Goal: Check status: Check status

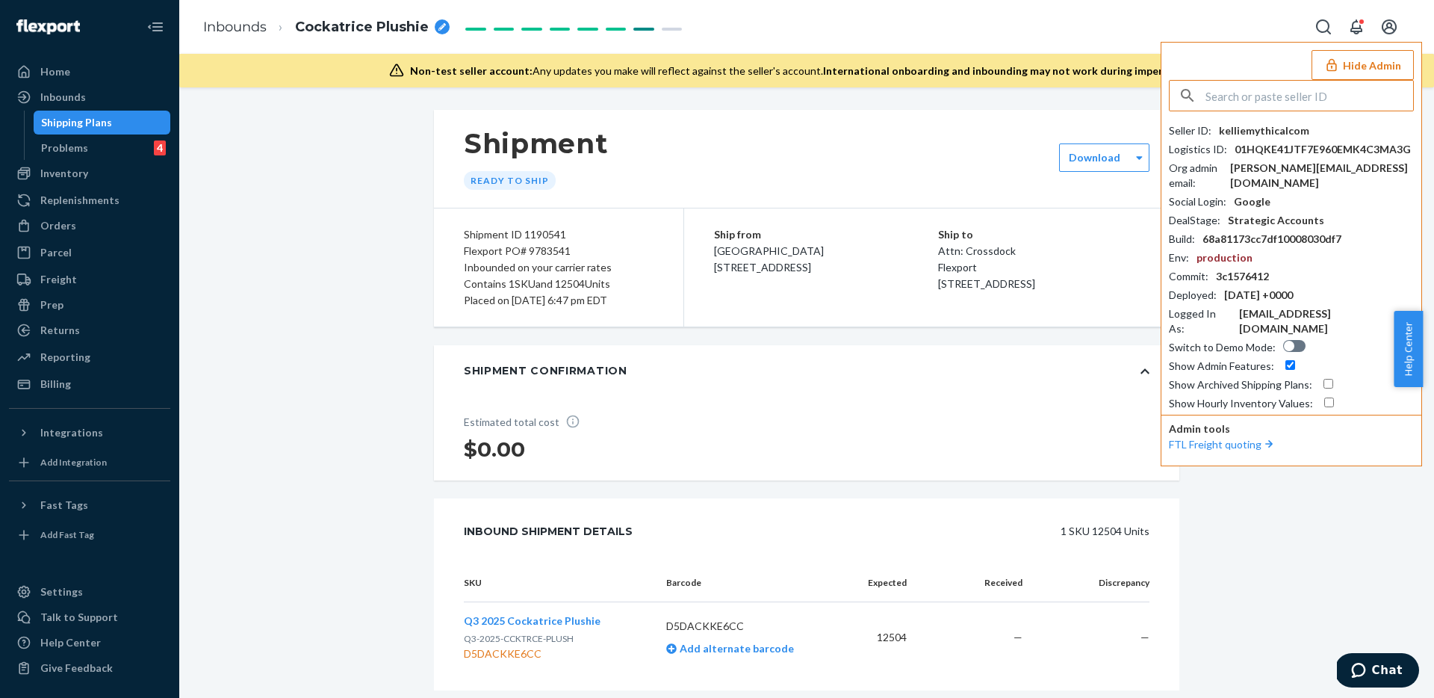
click at [1333, 101] on input "text" at bounding box center [1310, 96] width 208 height 30
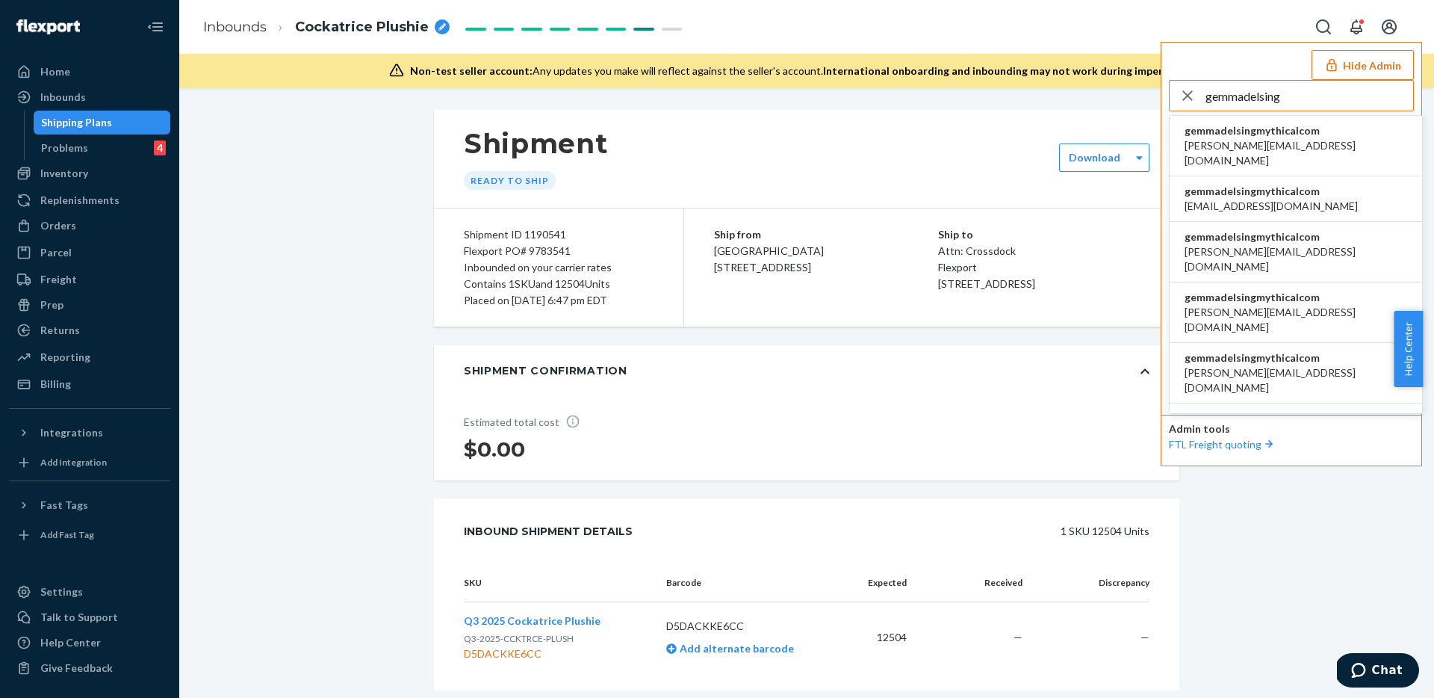
type input "gemmadelsing"
click at [1304, 142] on span "a.castaneda@aventus.com" at bounding box center [1296, 153] width 223 height 30
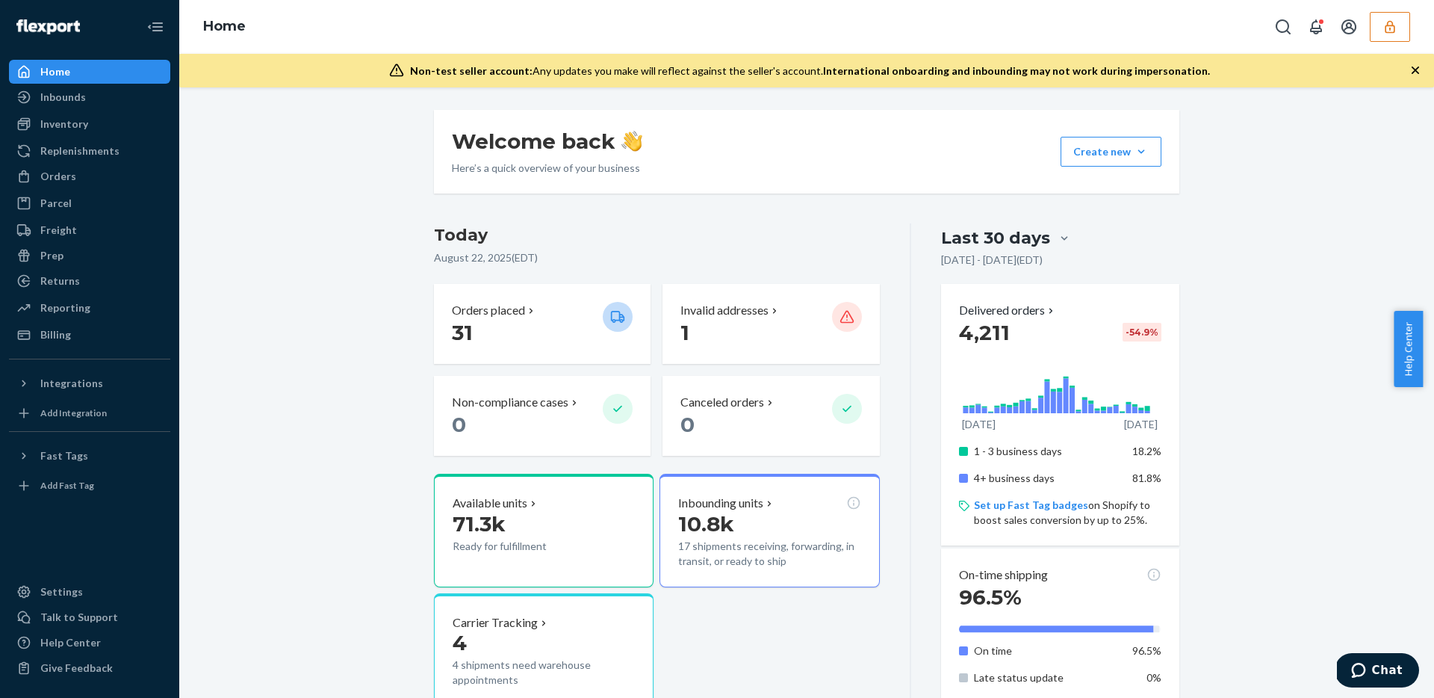
click at [1397, 18] on button "button" at bounding box center [1390, 27] width 40 height 30
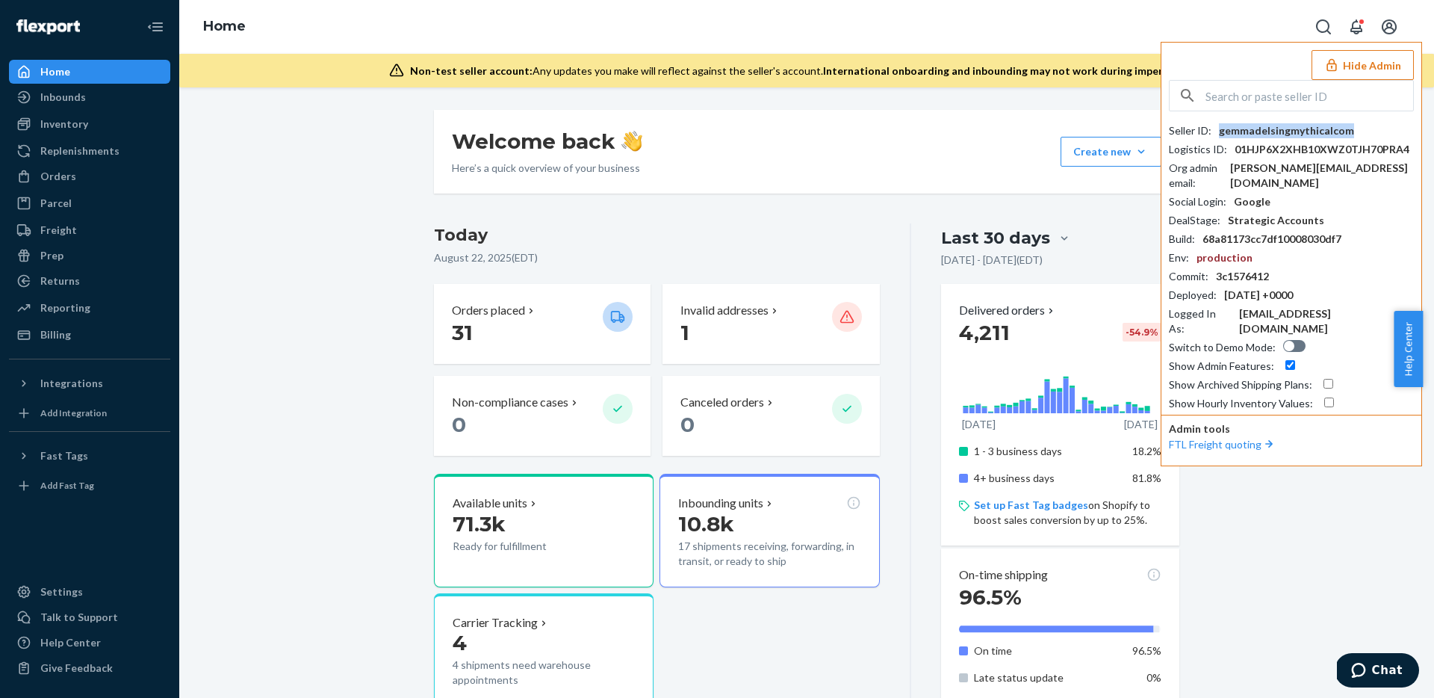
click at [1333, 126] on div "gemmadelsingmythicalcom" at bounding box center [1286, 130] width 135 height 15
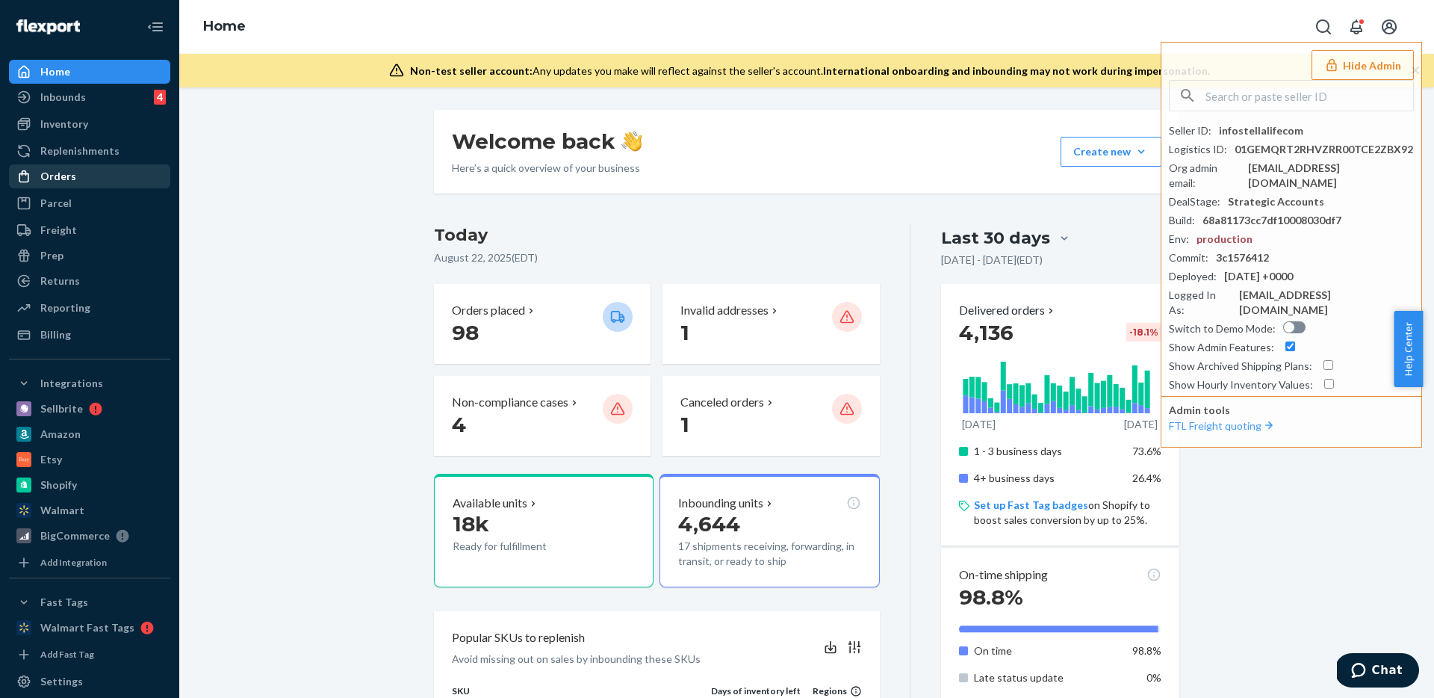
click at [84, 167] on div "Orders" at bounding box center [89, 176] width 158 height 21
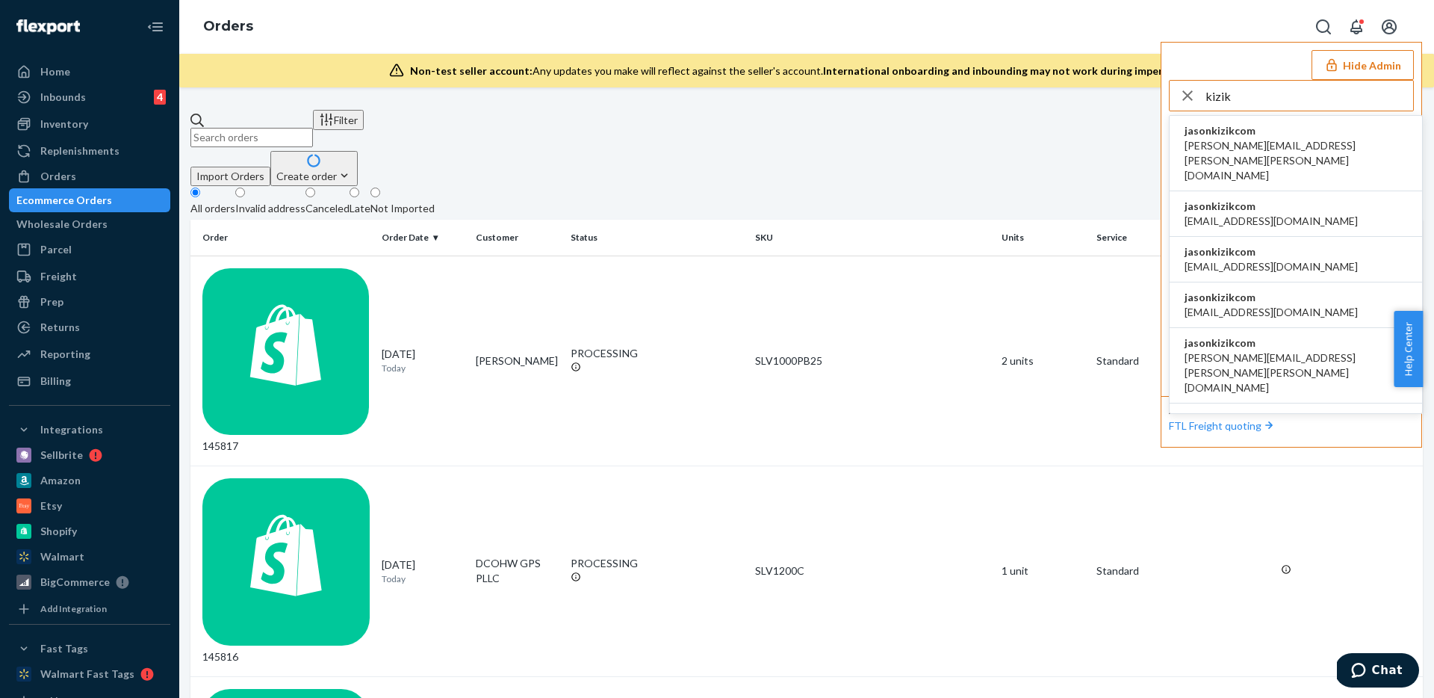
type input "kizik"
click at [1269, 134] on span "jasonkizikcom" at bounding box center [1296, 130] width 223 height 15
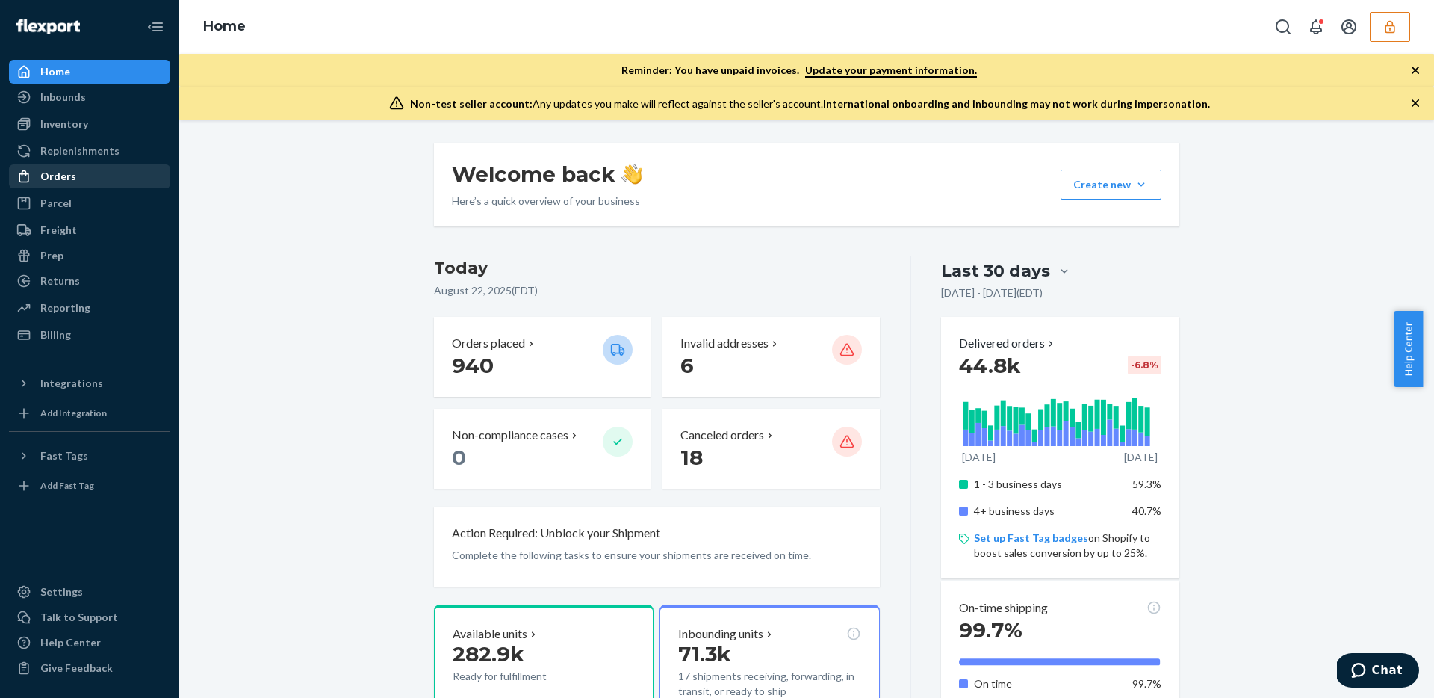
click at [107, 185] on div "Orders" at bounding box center [89, 176] width 158 height 21
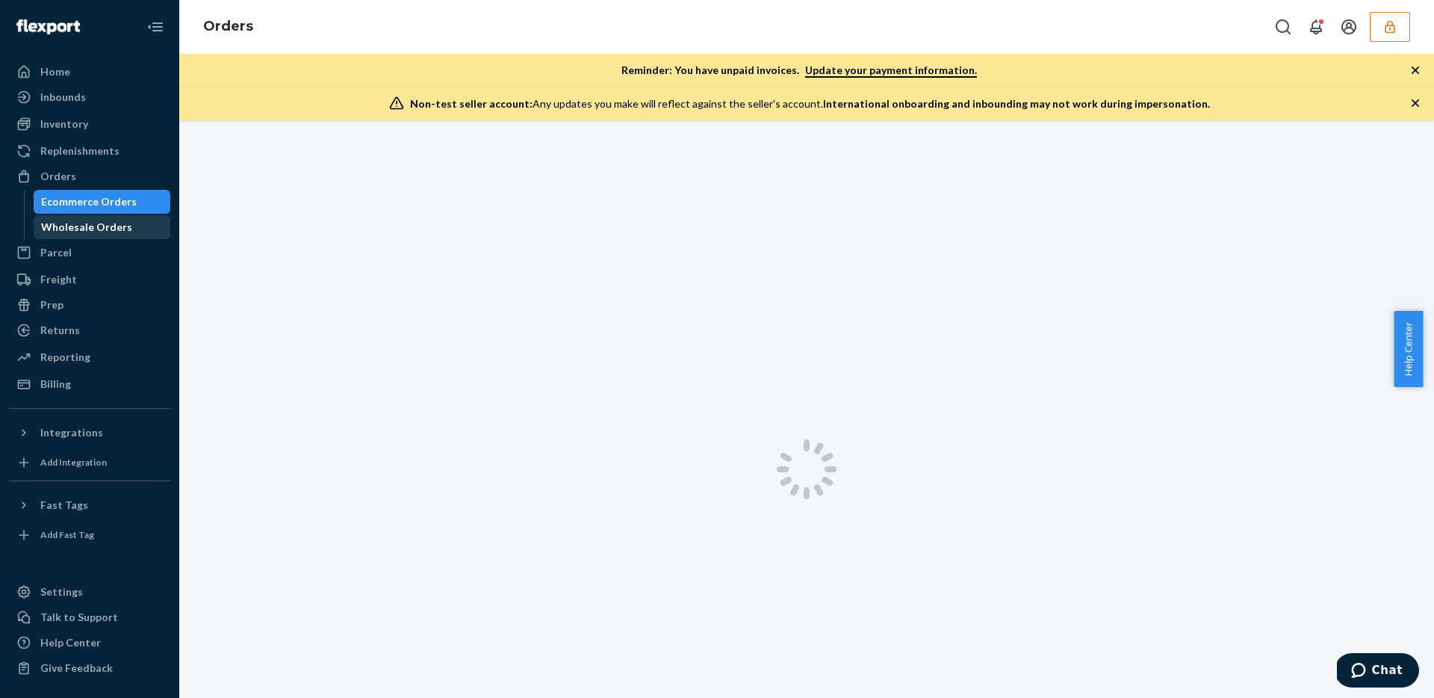
click at [102, 218] on div "Wholesale Orders" at bounding box center [102, 227] width 134 height 21
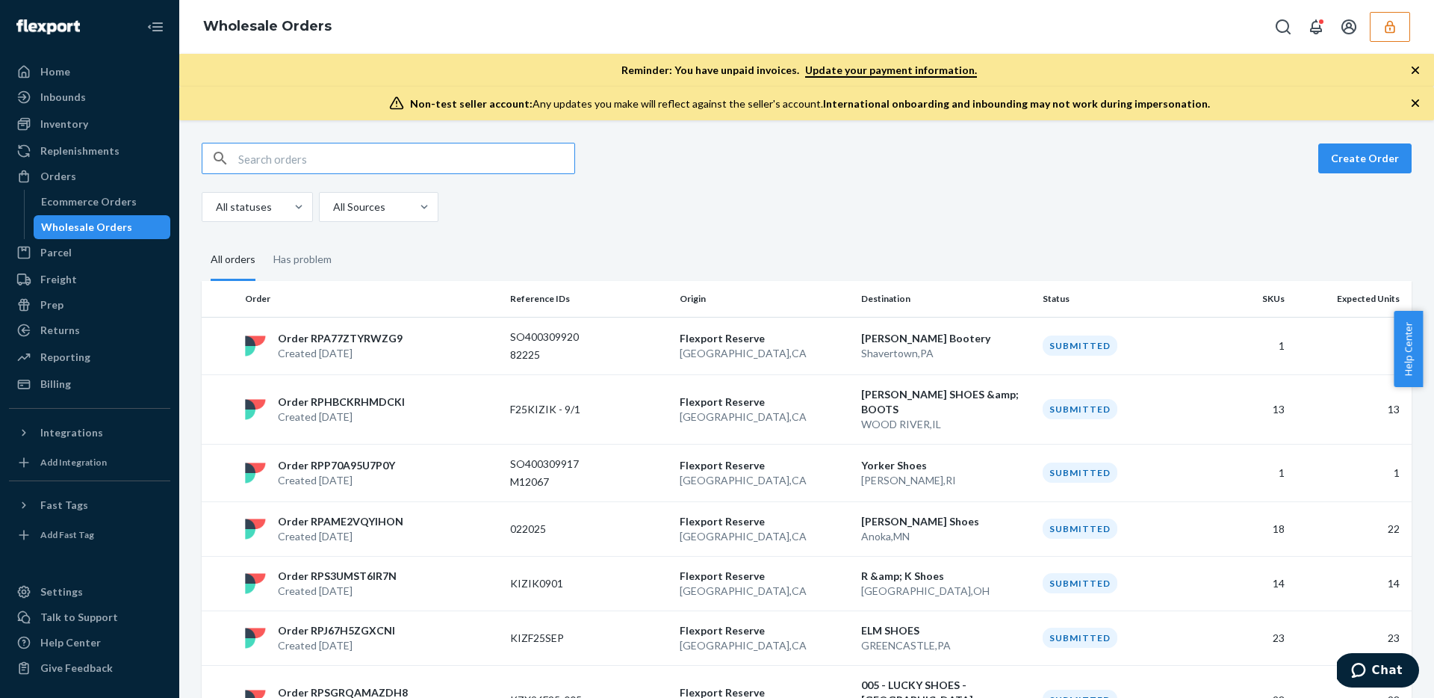
click at [329, 144] on input "text" at bounding box center [406, 158] width 336 height 30
type input "9632042280633283630300392296025998"
click at [347, 164] on input "text" at bounding box center [406, 158] width 336 height 30
paste input "https://www.fedex.com/fedextrack/?trknbr=9632042280633283630300392296025998&trk…"
type input "https://www.fedex.com/fedextrack/?trknbr=9632042280633283630300392296025998&trk…"
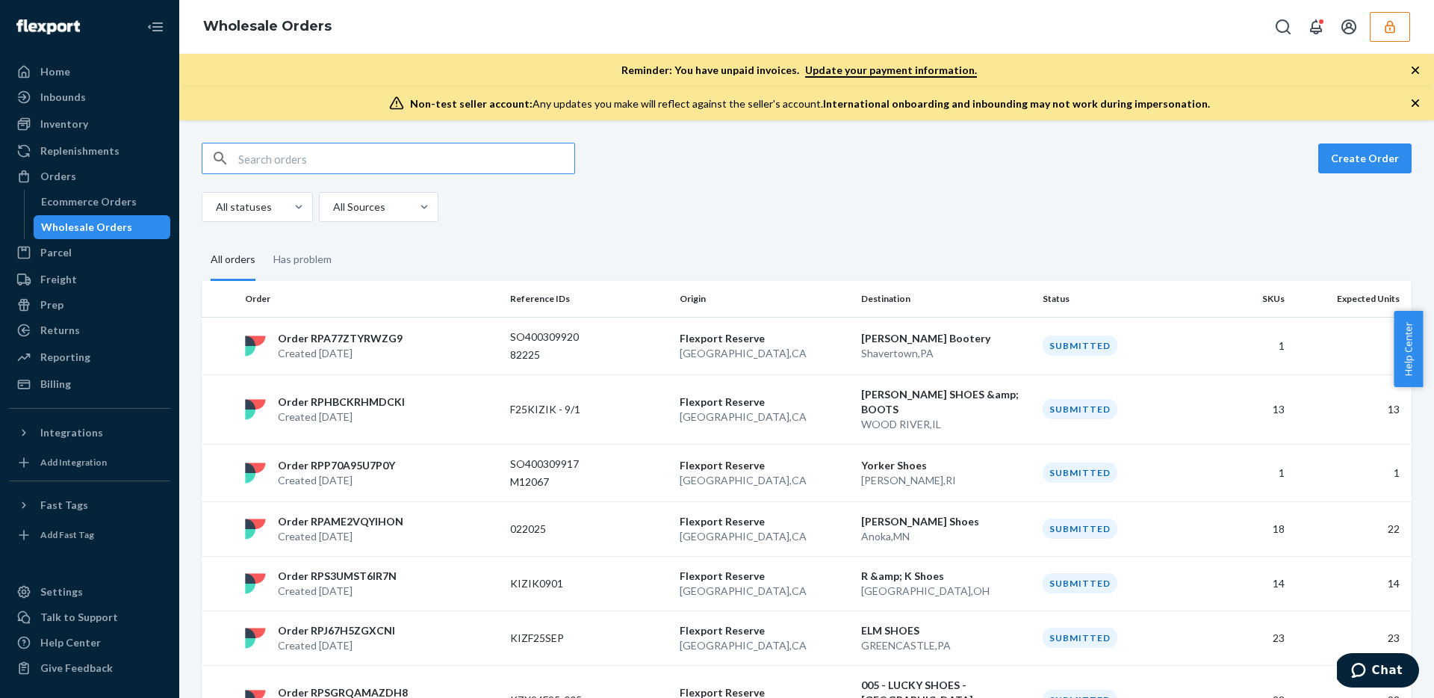
paste input "WT6U75OFINAYA"
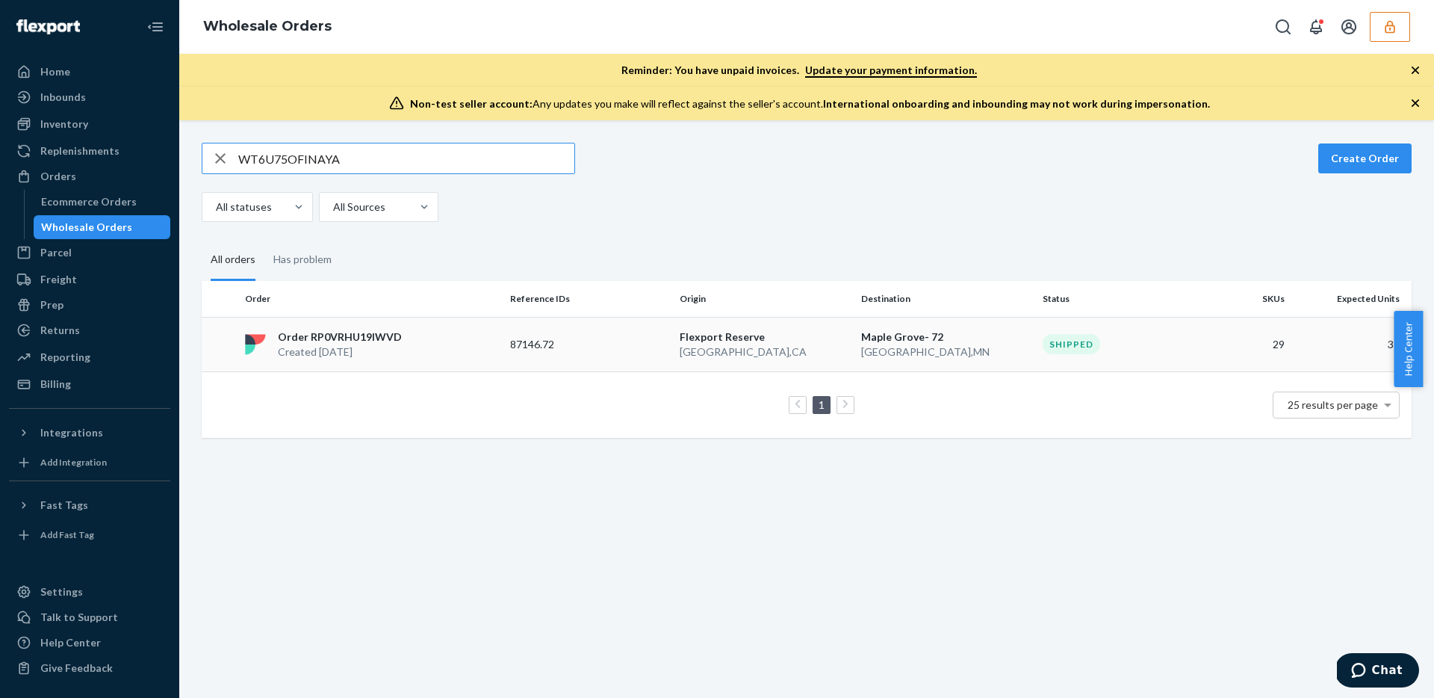
type input "WT6U75OFINAYA"
click at [820, 353] on p "San Bernardino , CA" at bounding box center [765, 351] width 170 height 15
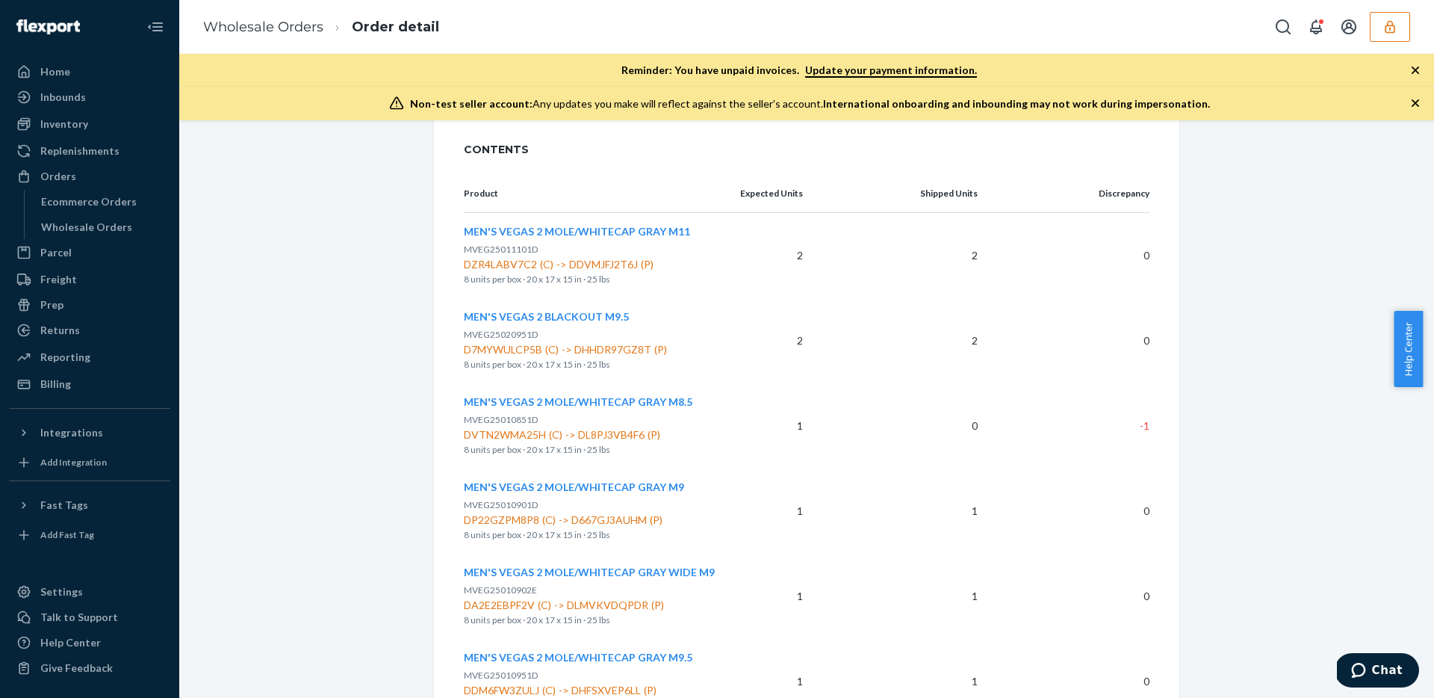
scroll to position [120, 0]
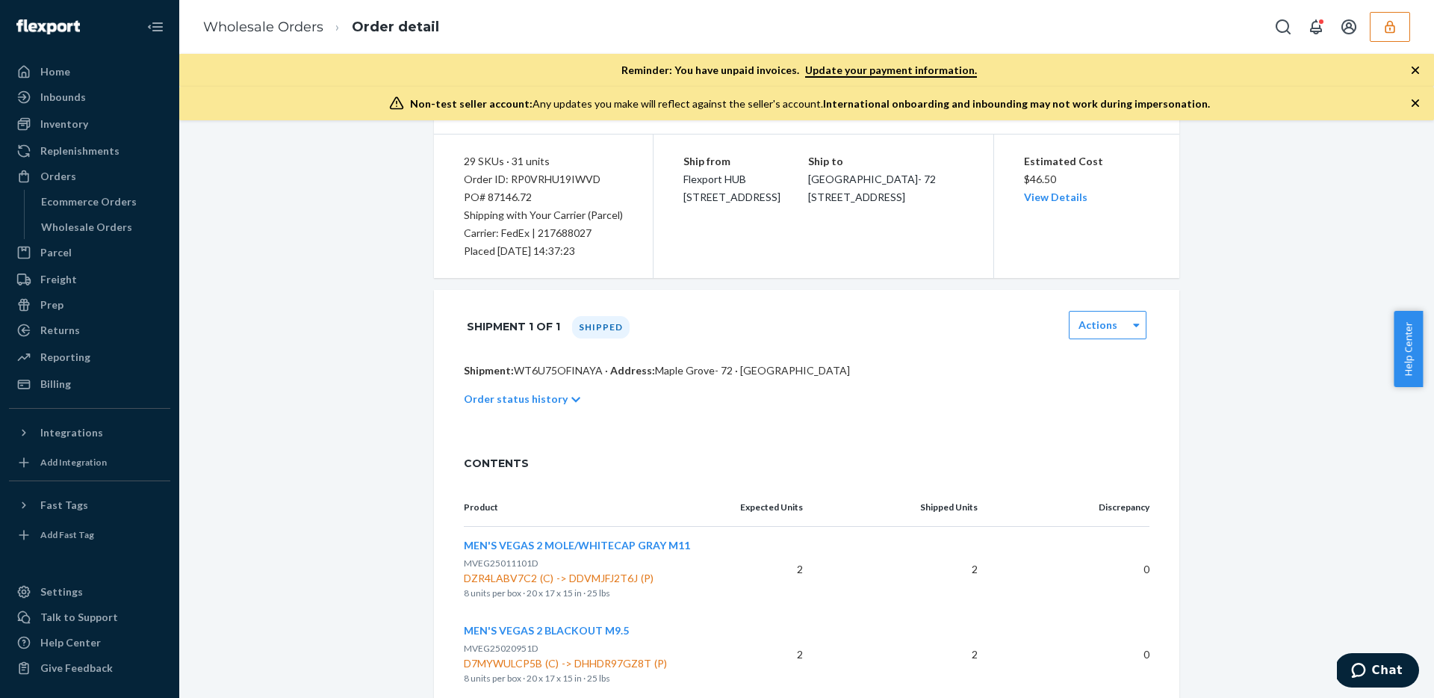
click at [537, 401] on p "Order status history" at bounding box center [516, 398] width 104 height 15
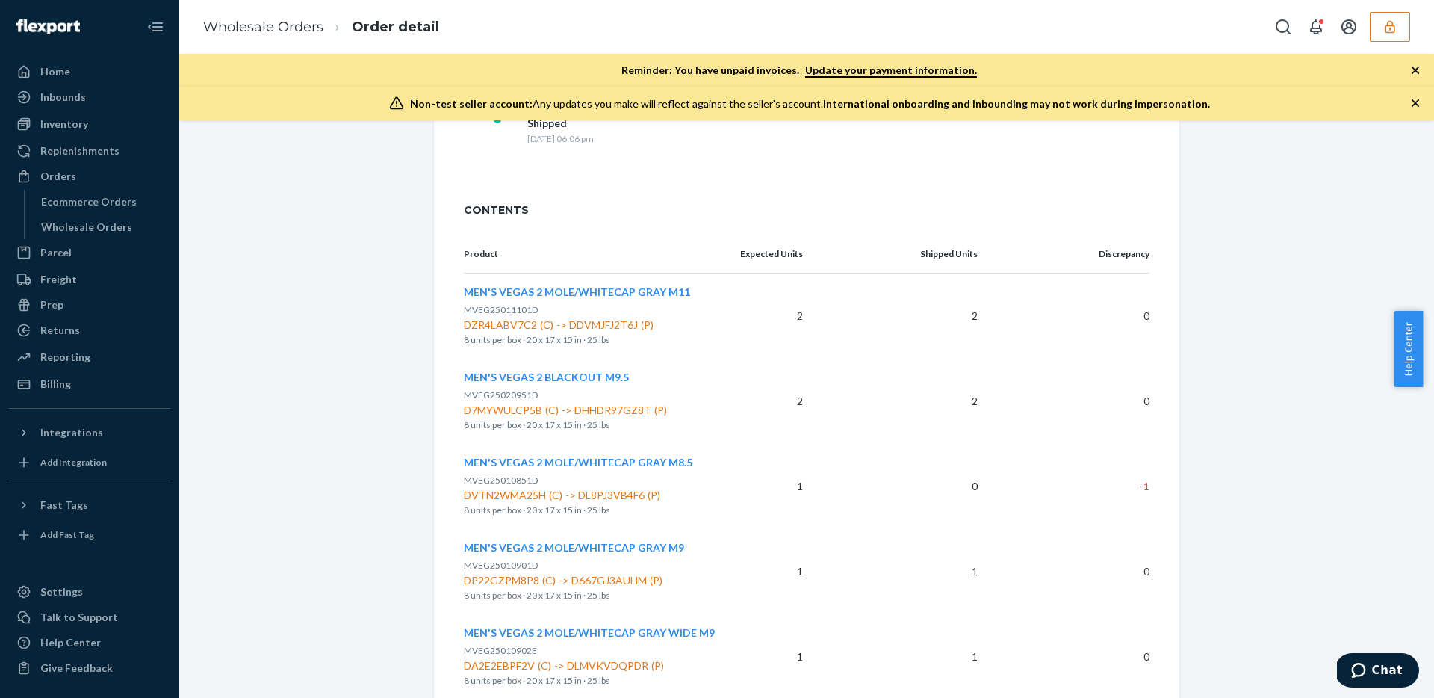
scroll to position [587, 0]
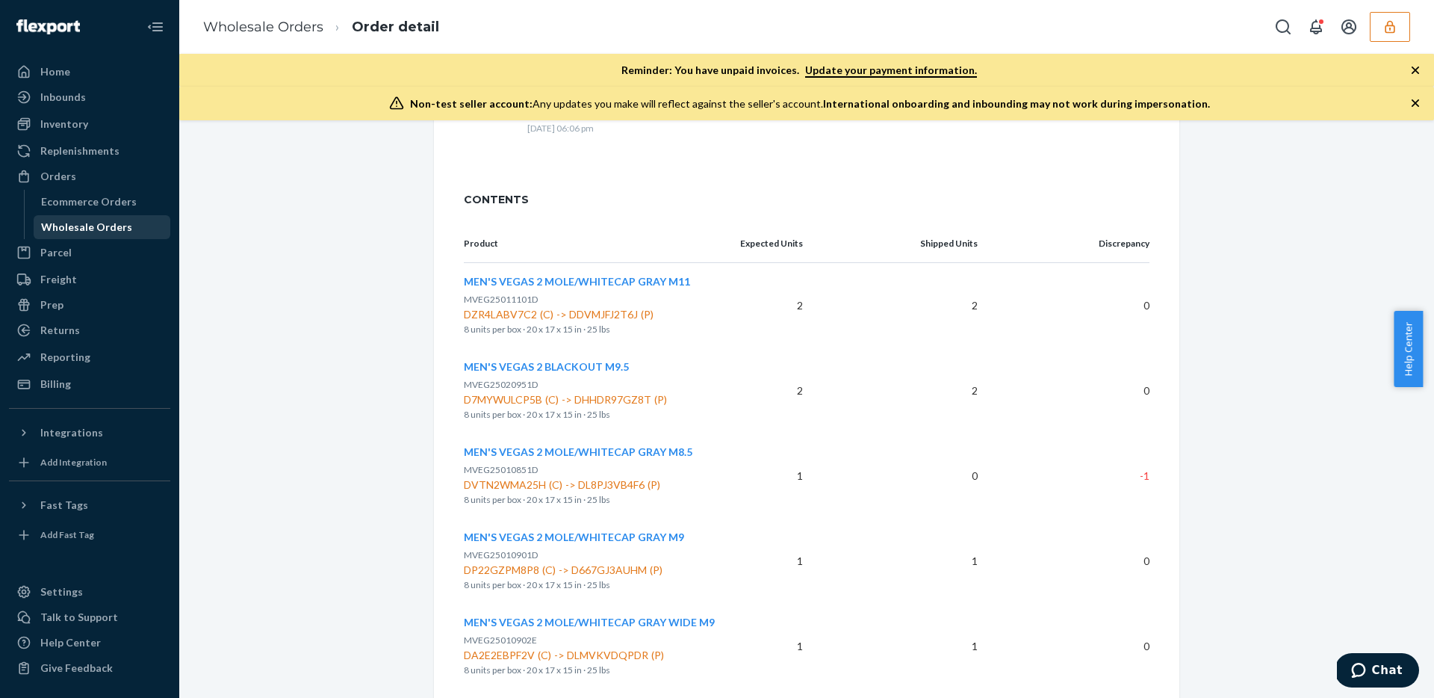
click at [102, 218] on div "Wholesale Orders" at bounding box center [102, 227] width 134 height 21
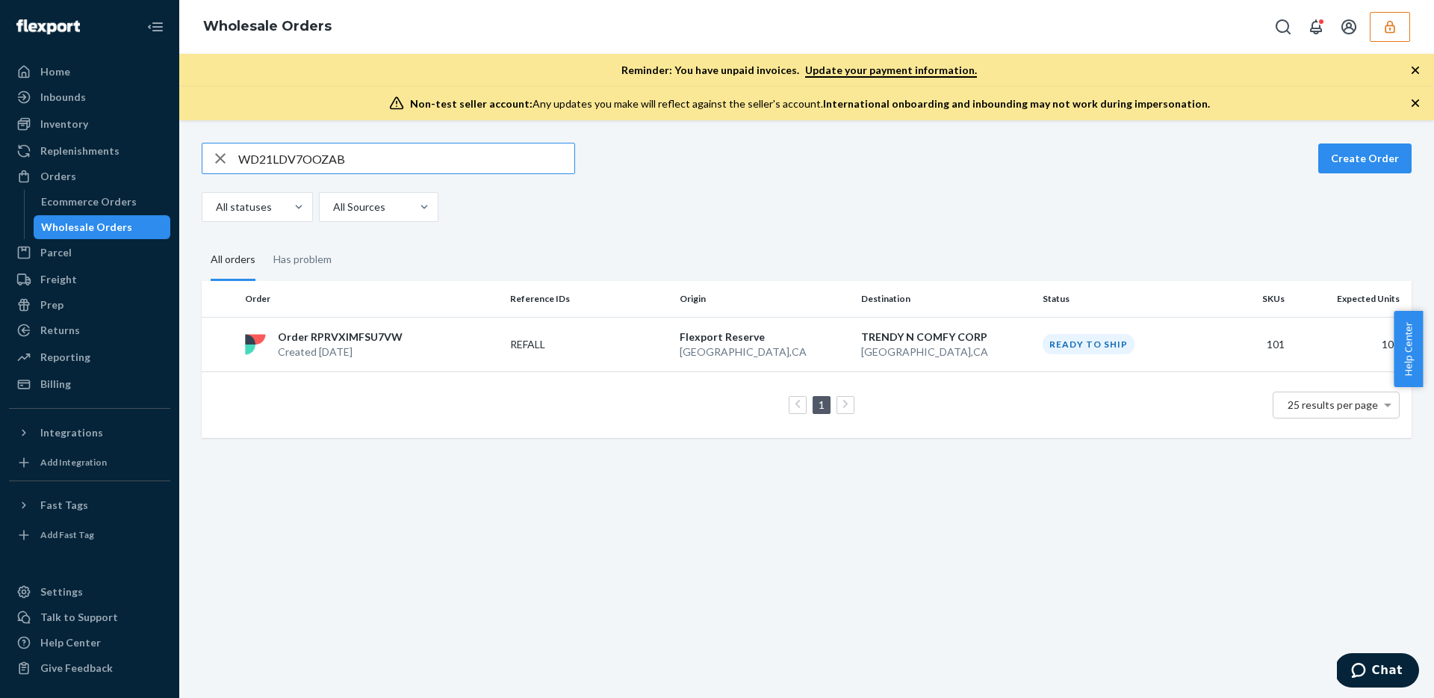
paste input "Q4R6EJT2EBO4"
type input "WQ4R6EJT2EBO4"
click at [115, 95] on div "Inbounds" at bounding box center [89, 97] width 158 height 21
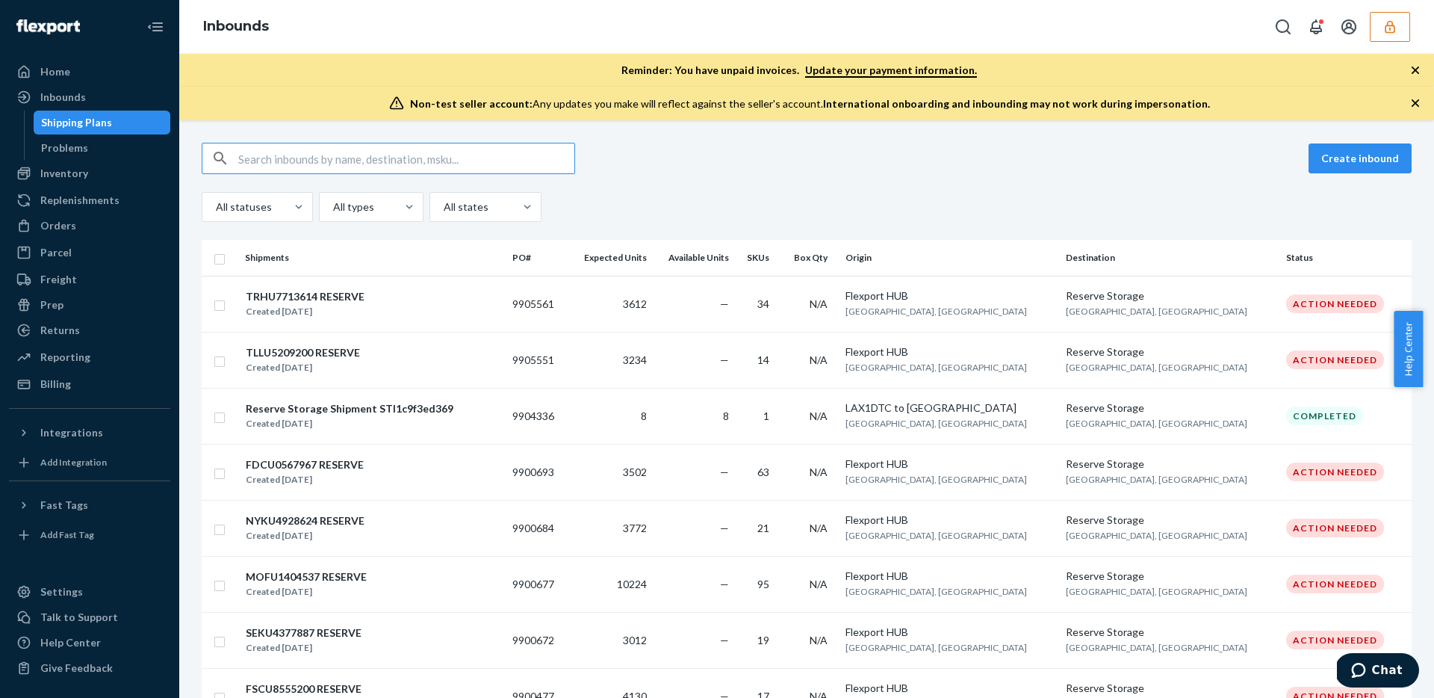
paste input "9899465"
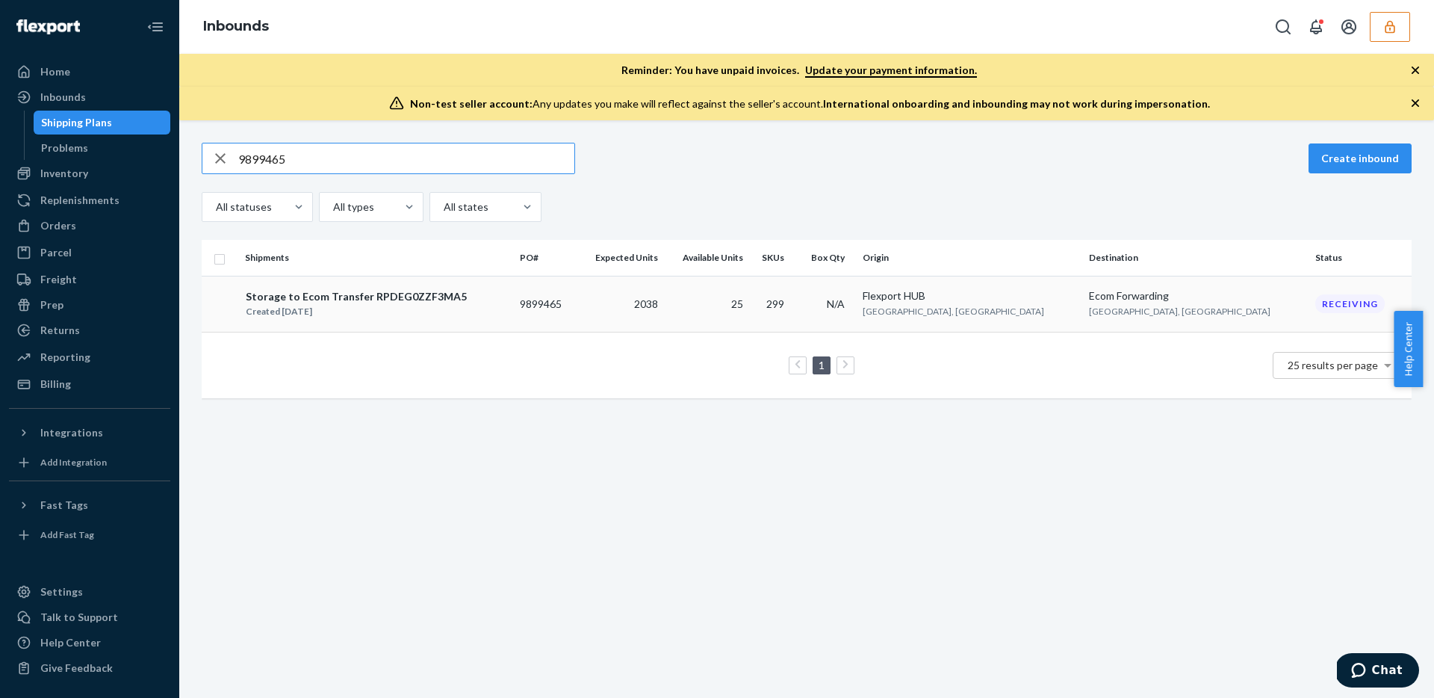
type input "9899465"
click at [749, 313] on td "25" at bounding box center [706, 304] width 85 height 56
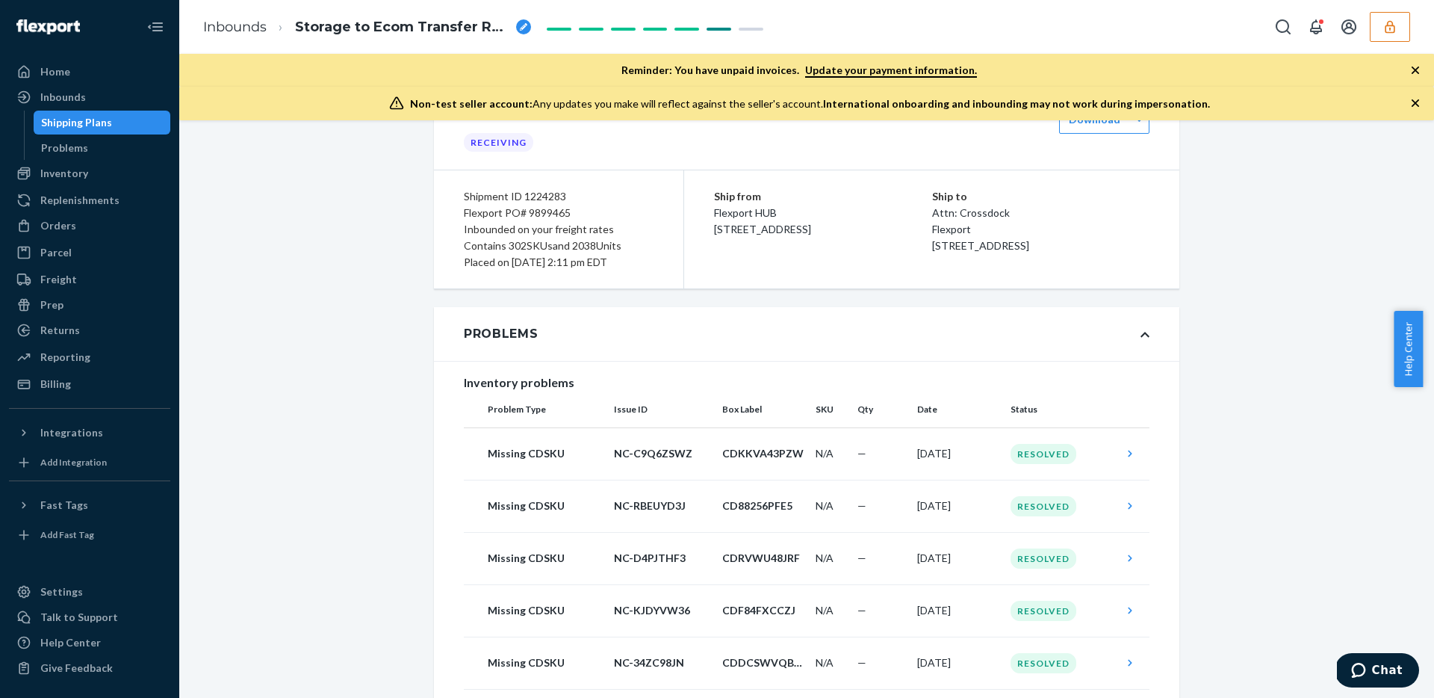
scroll to position [580, 0]
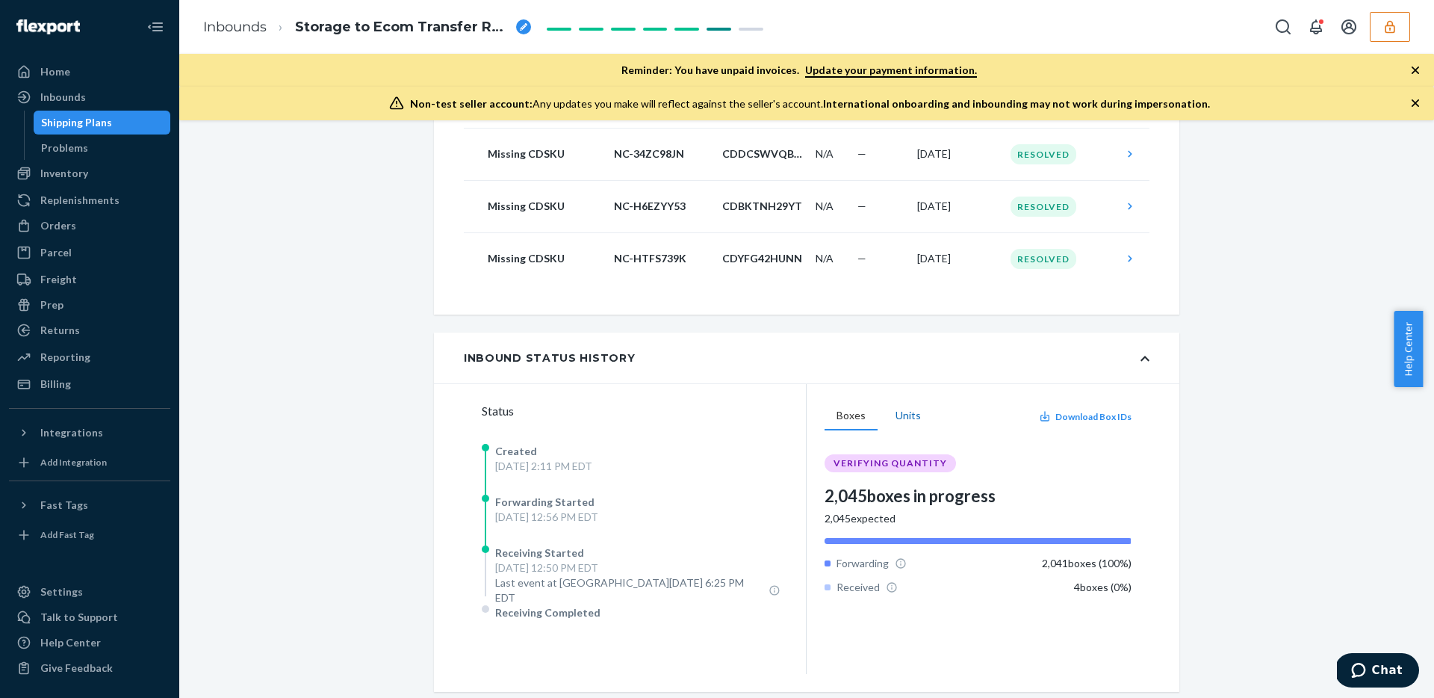
click at [892, 413] on button "Units" at bounding box center [908, 416] width 49 height 28
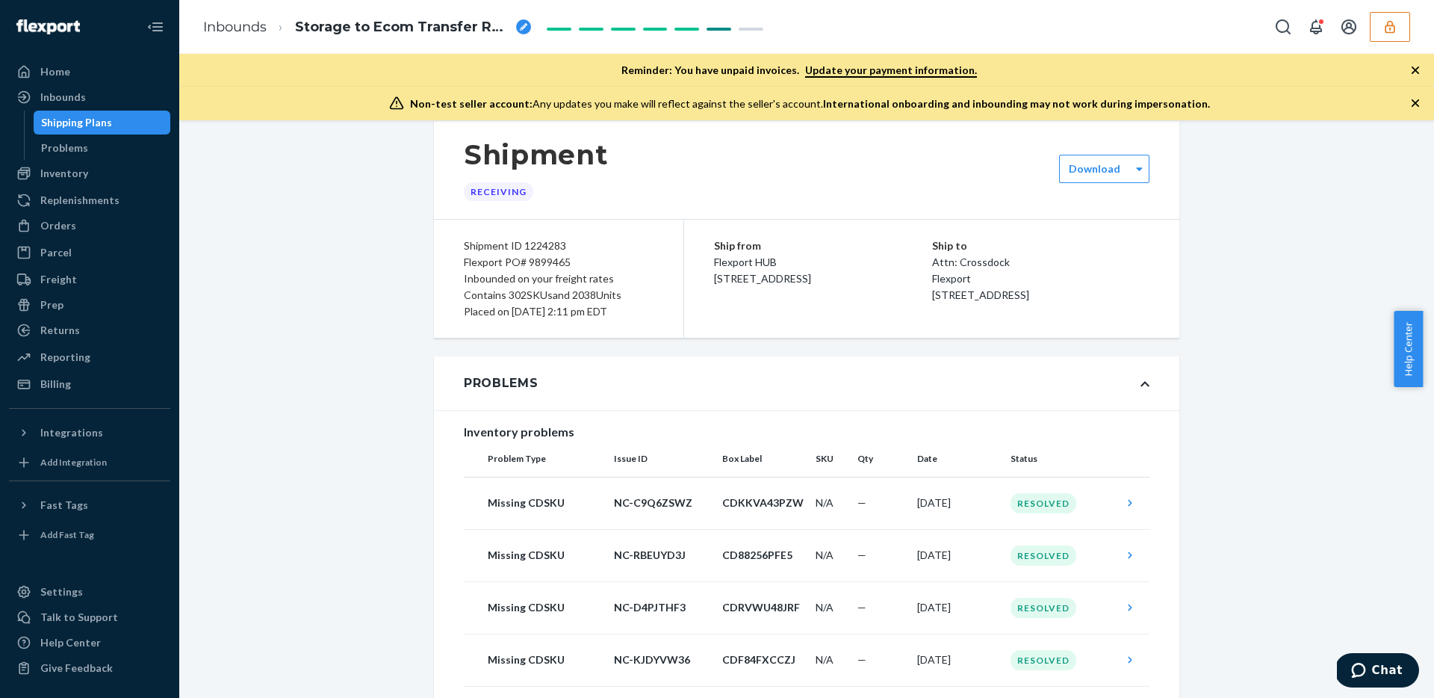
scroll to position [0, 0]
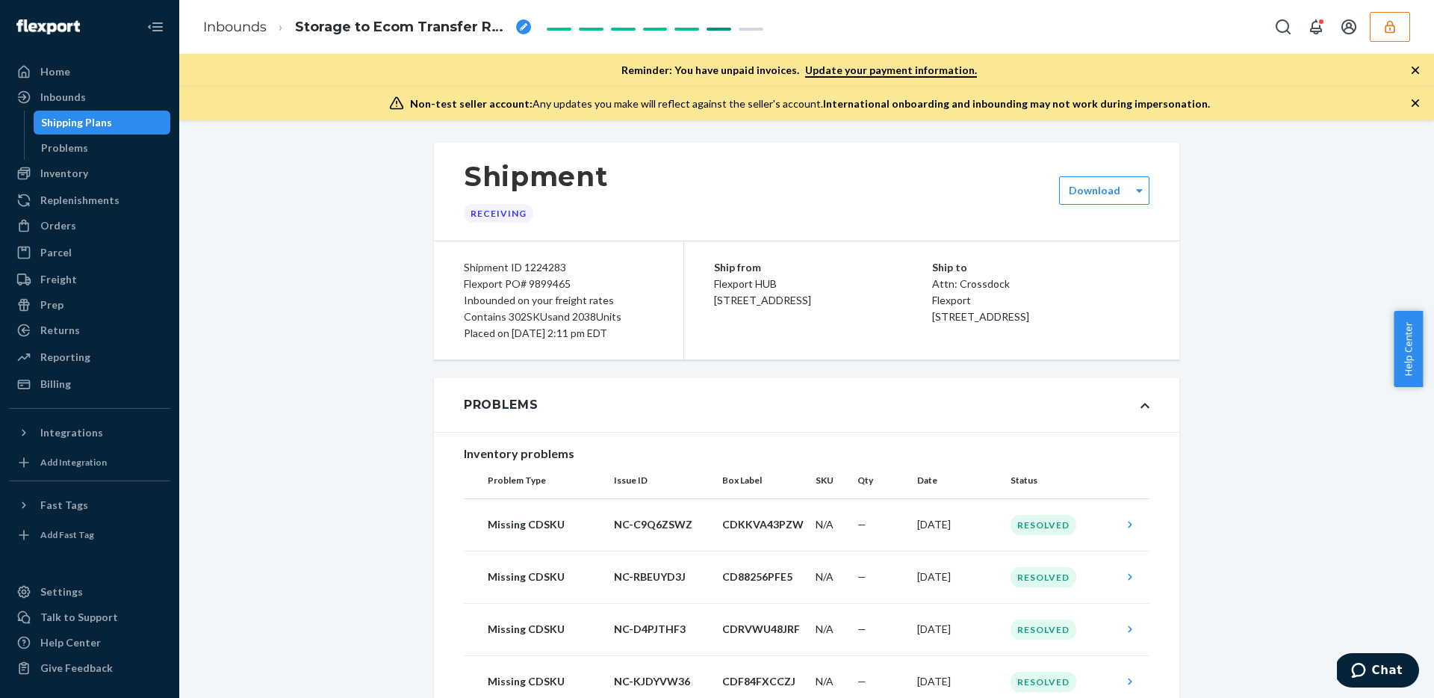
click at [1141, 404] on icon at bounding box center [1145, 405] width 9 height 10
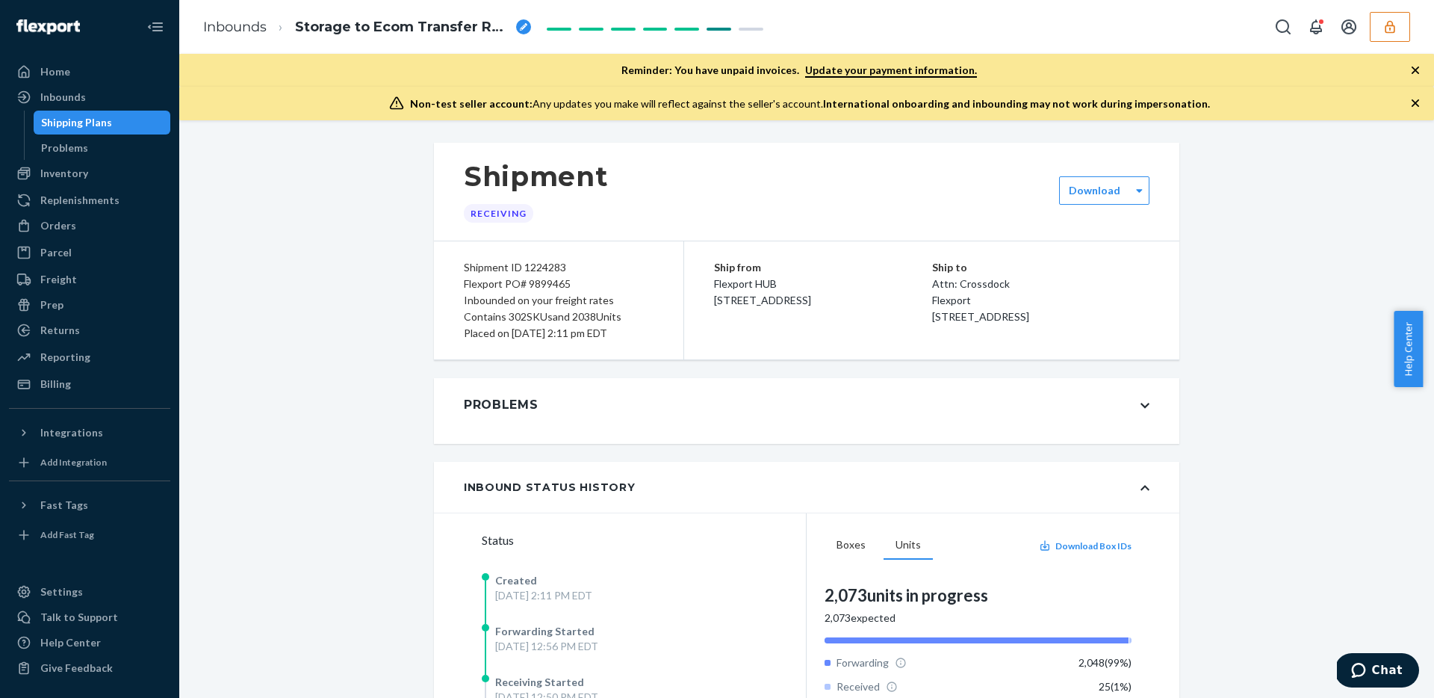
click at [1133, 484] on div "Inbound Status History" at bounding box center [807, 487] width 746 height 51
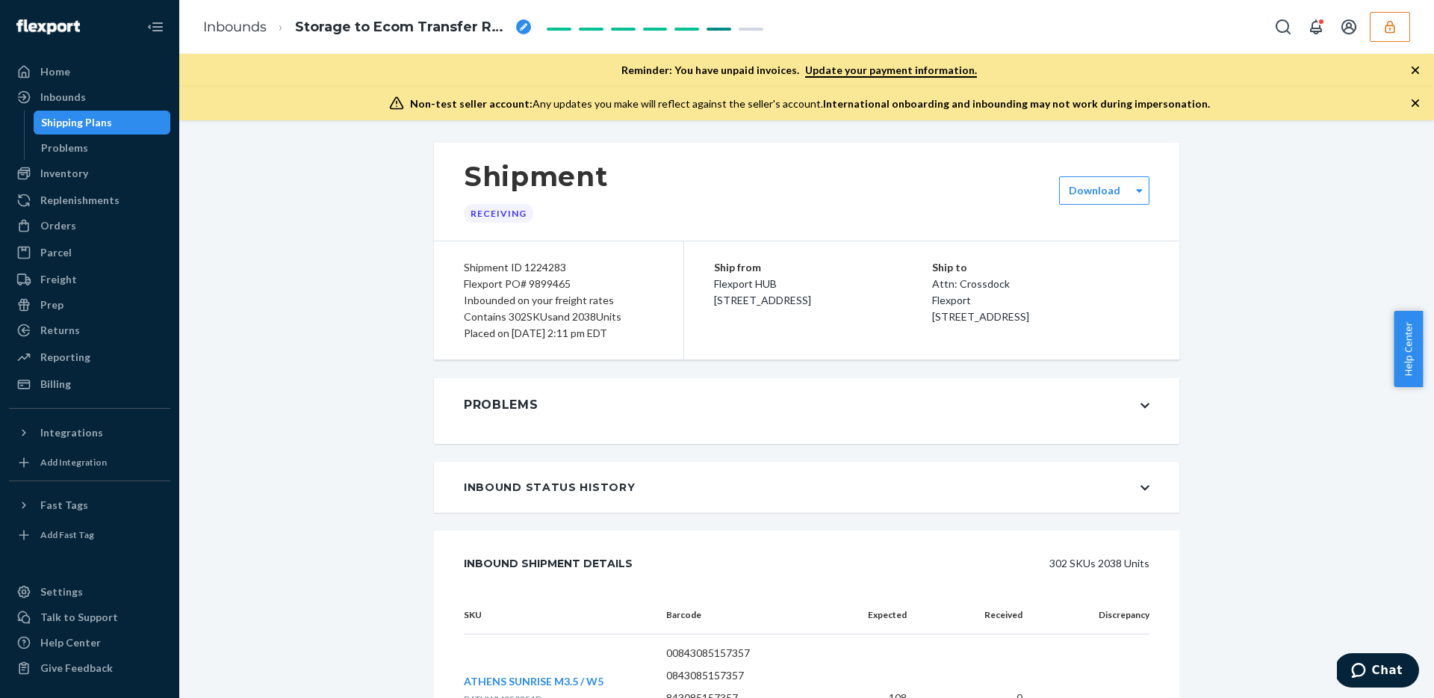
click at [1141, 481] on div "Inbound Status History" at bounding box center [807, 487] width 746 height 51
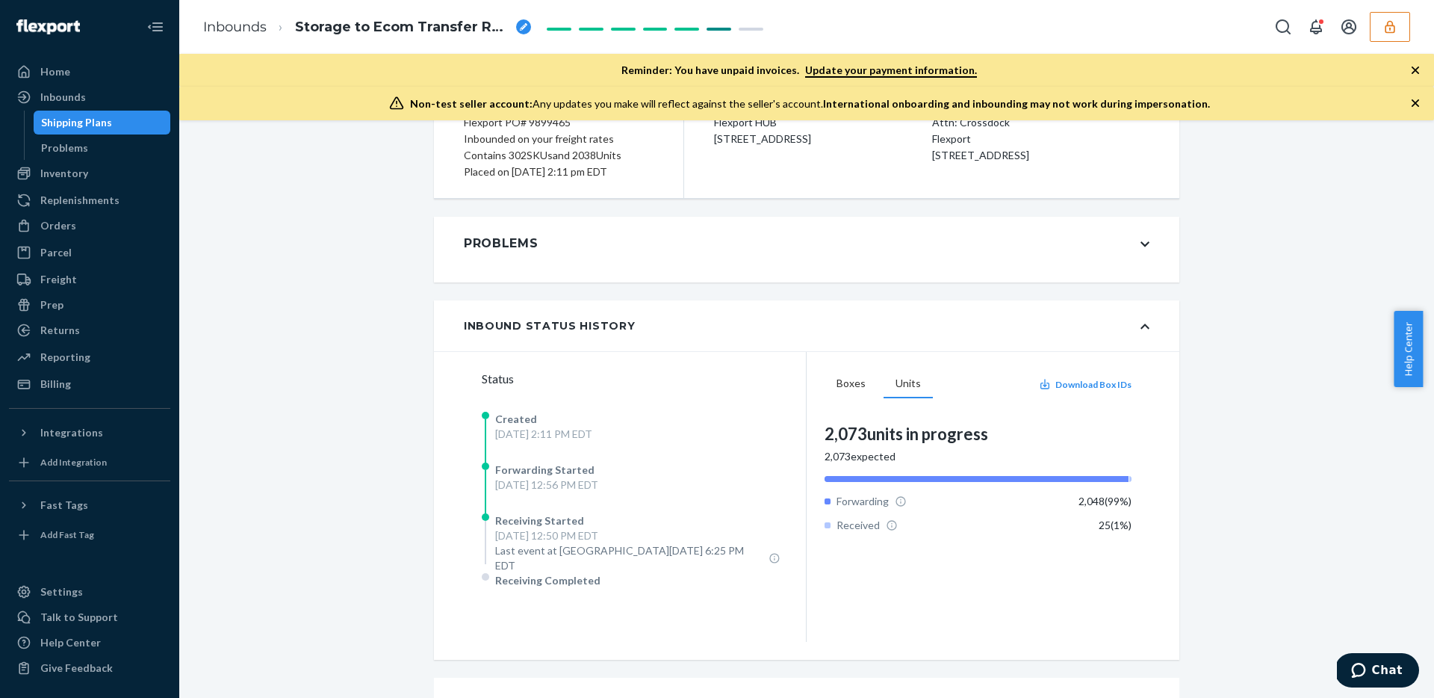
scroll to position [181, 0]
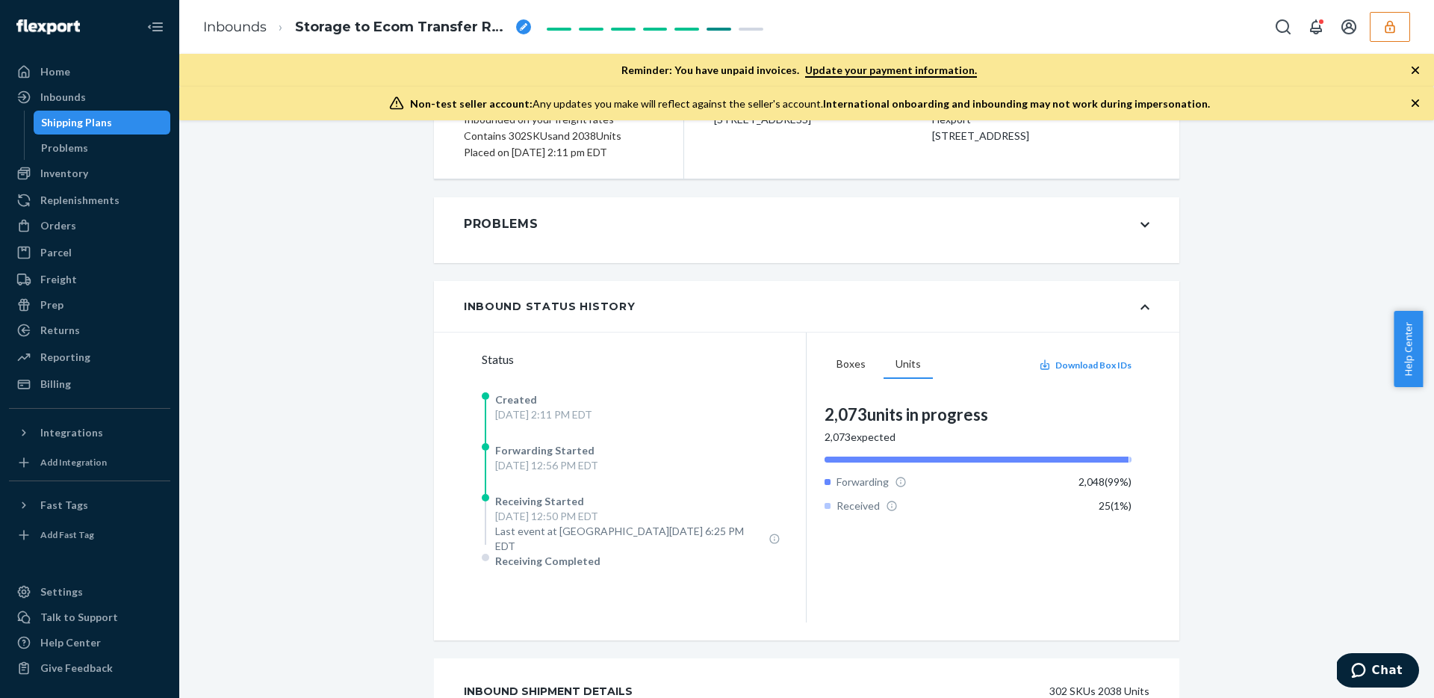
click at [1385, 20] on icon "button" at bounding box center [1390, 26] width 15 height 15
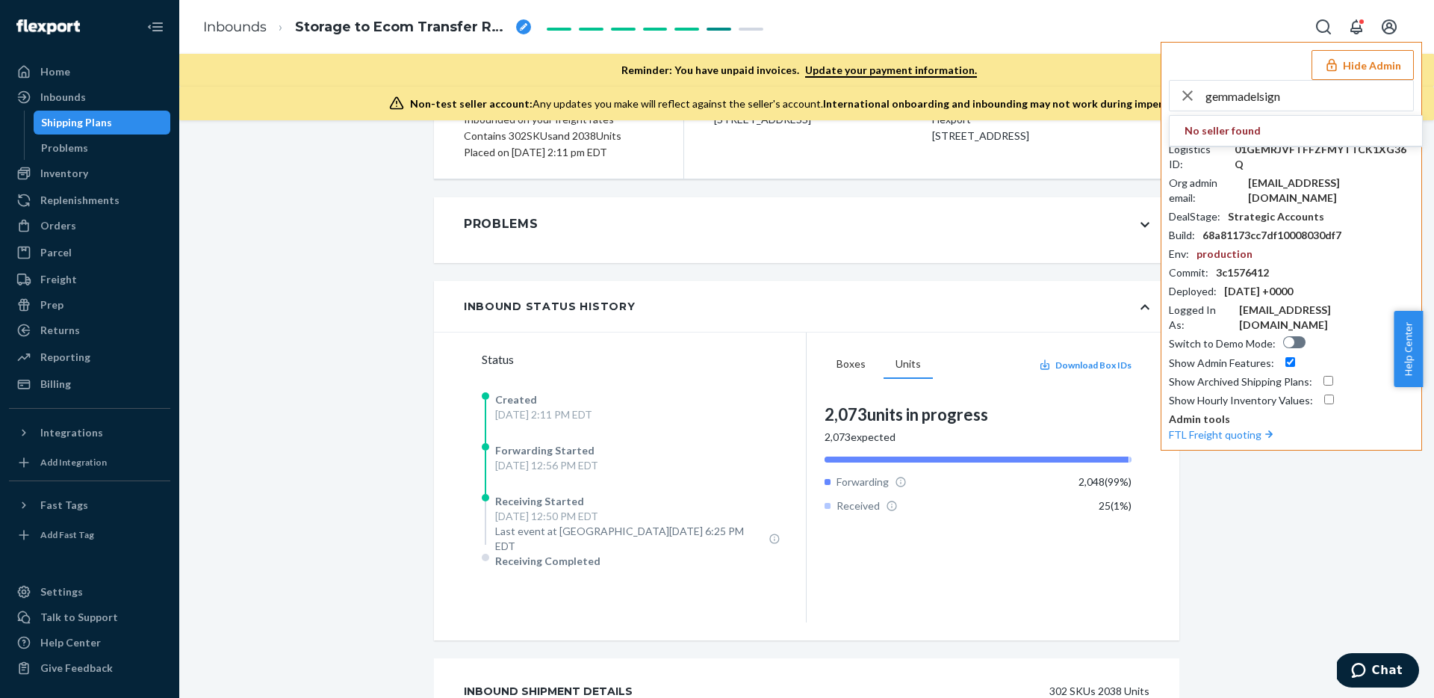
click at [1298, 96] on input "gemmadelsign" at bounding box center [1310, 96] width 208 height 30
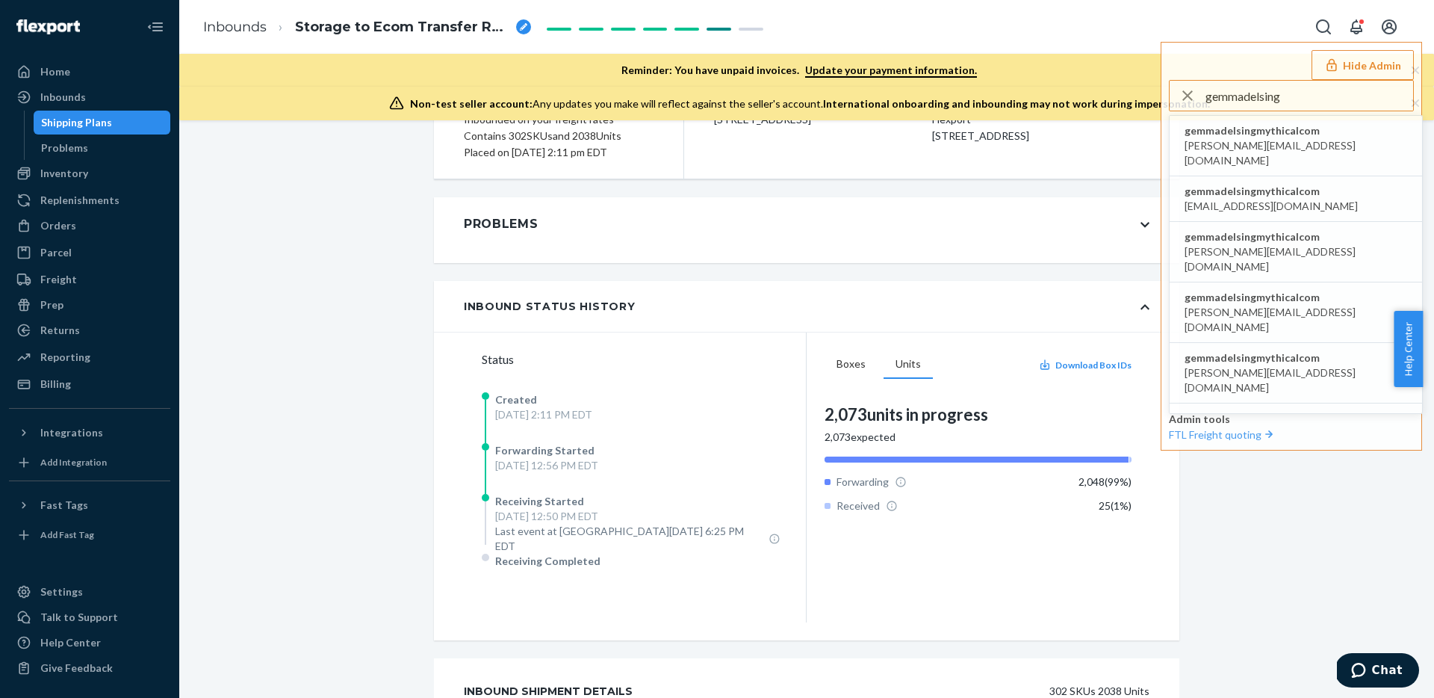
type input "gemmadelsing"
click at [1328, 134] on li "gemmadelsingmythicalcom a.castaneda@aventus.com" at bounding box center [1296, 146] width 253 height 61
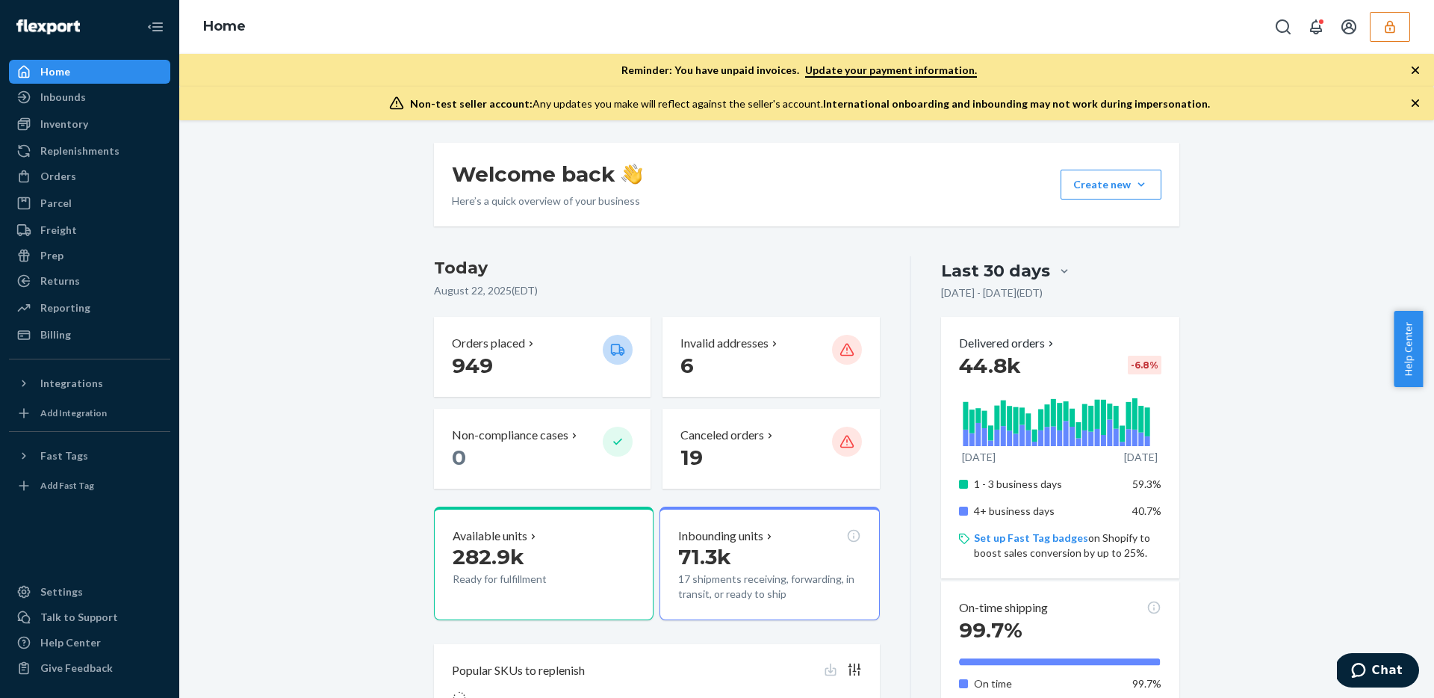
click at [1393, 21] on icon "button" at bounding box center [1390, 26] width 15 height 15
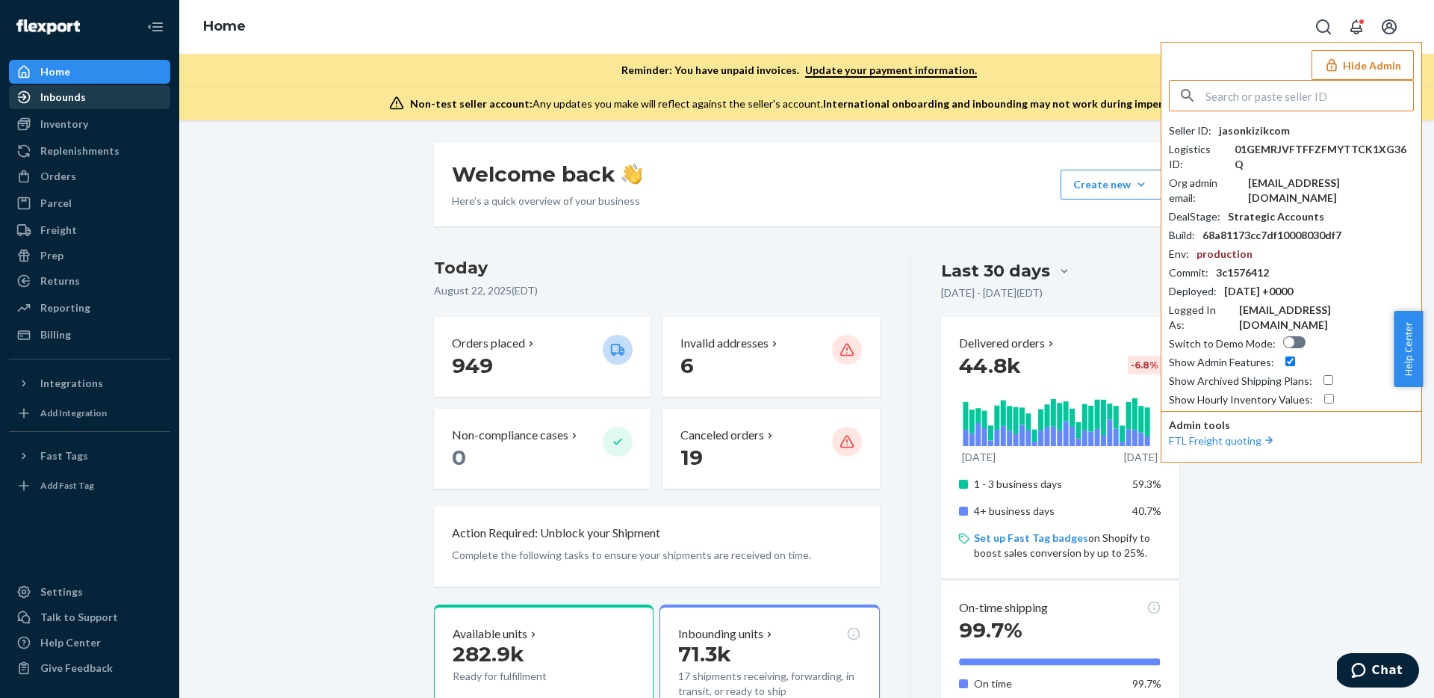
click at [63, 97] on div "Inbounds" at bounding box center [63, 97] width 46 height 15
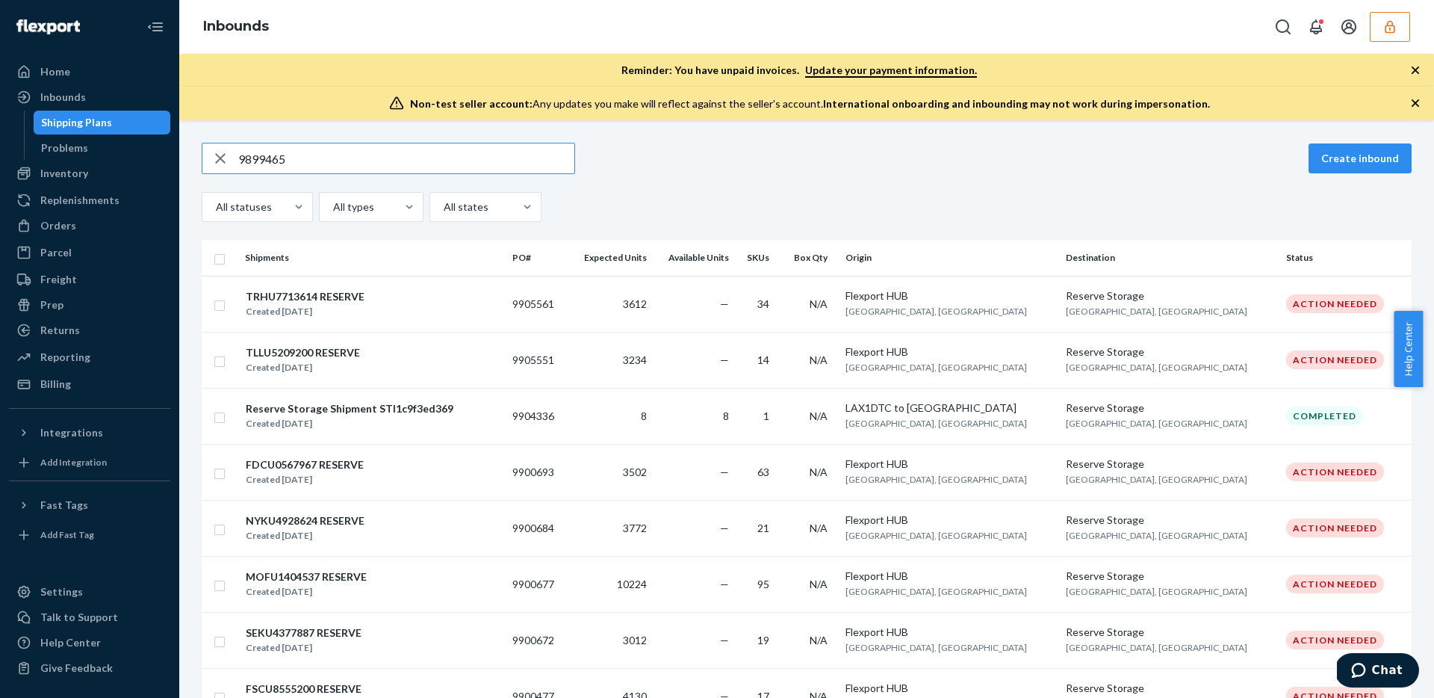
type input "9899465"
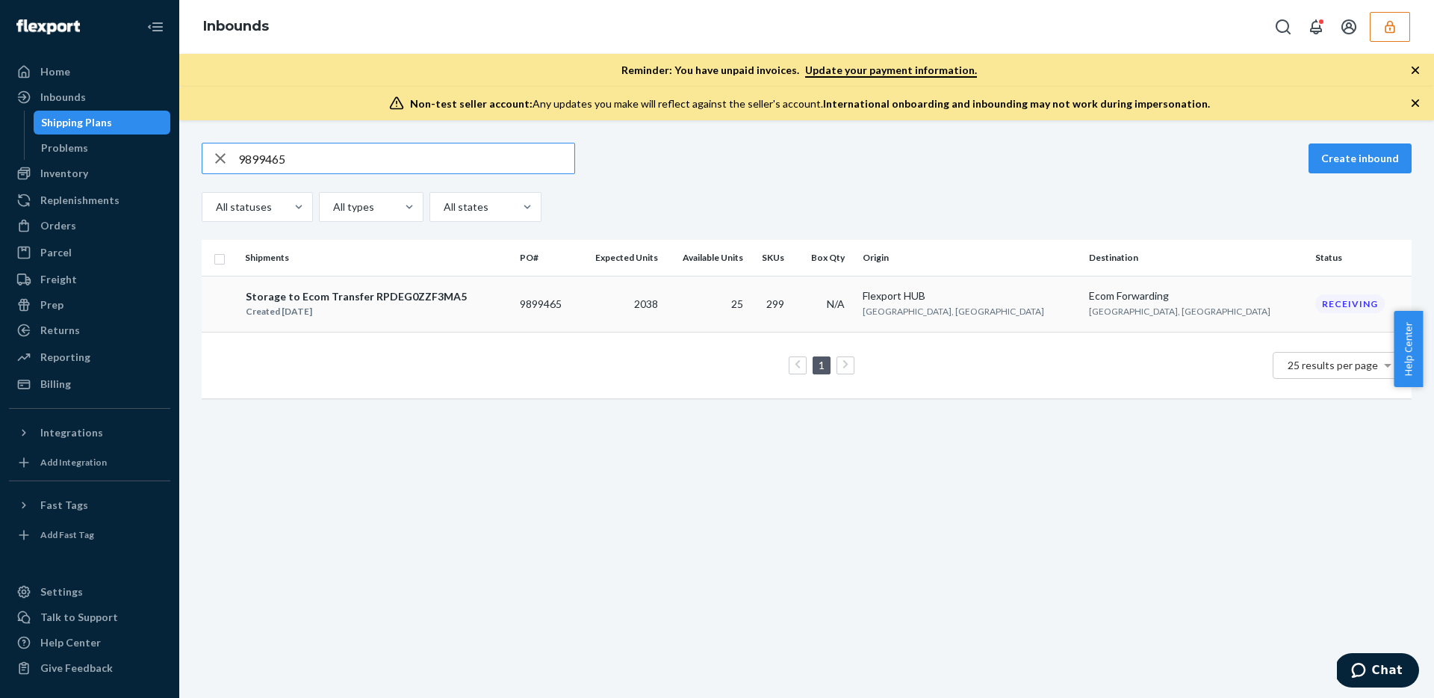
click at [749, 317] on td "25" at bounding box center [706, 304] width 85 height 56
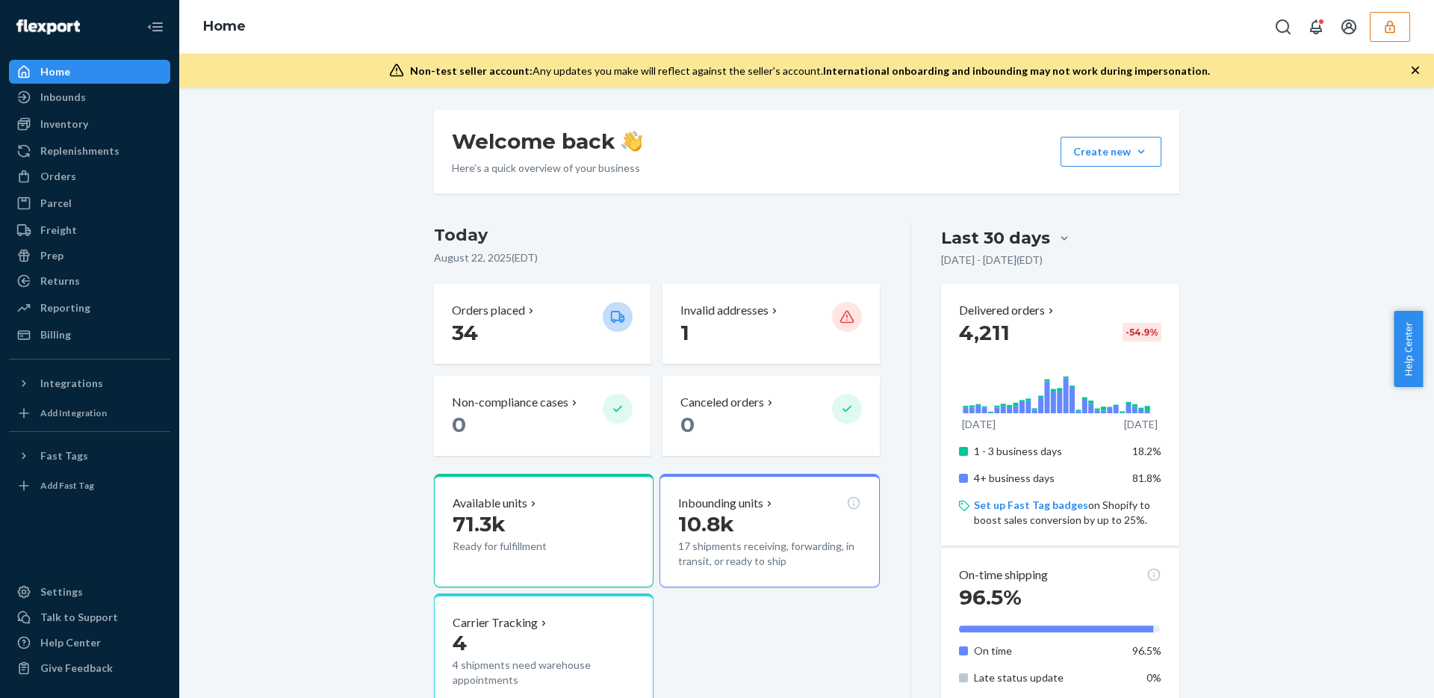
click at [1391, 36] on button "button" at bounding box center [1390, 27] width 40 height 30
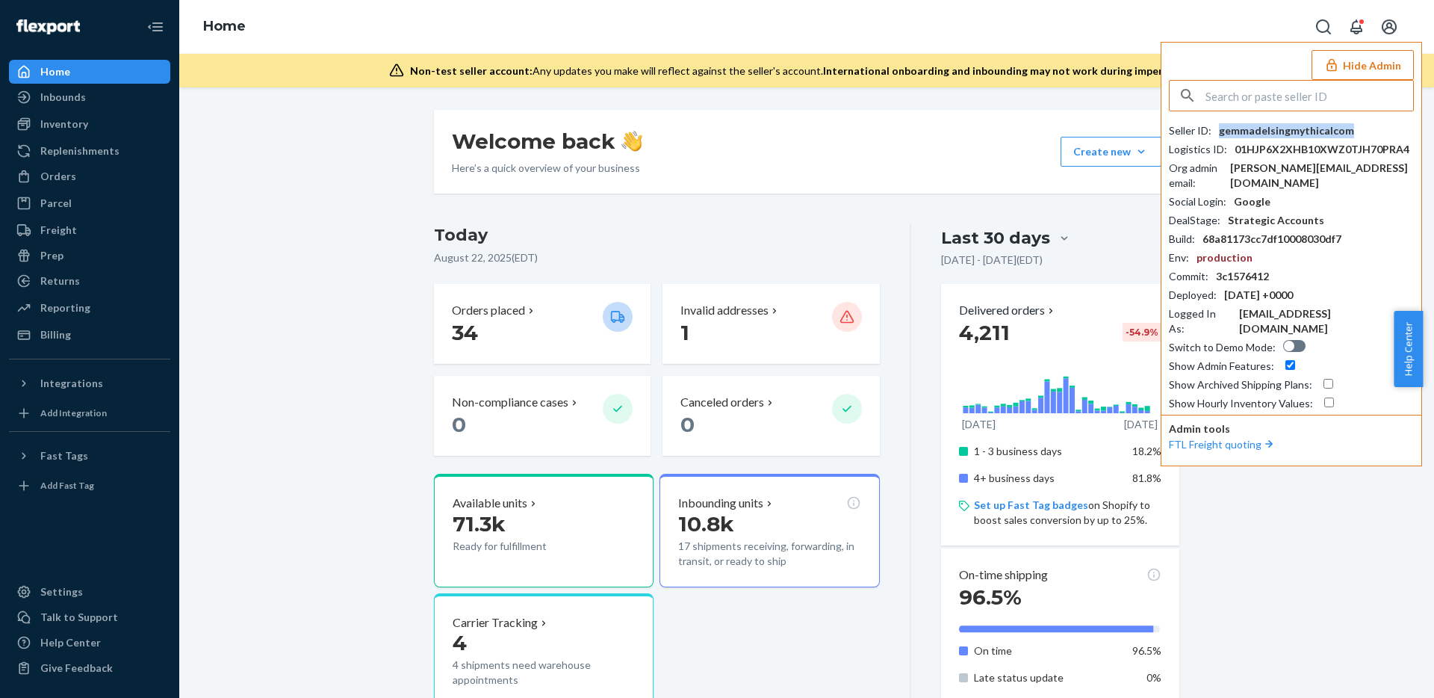
click at [1307, 134] on div "gemmadelsingmythicalcom" at bounding box center [1286, 130] width 135 height 15
copy div "gemmadelsingmythicalcom"
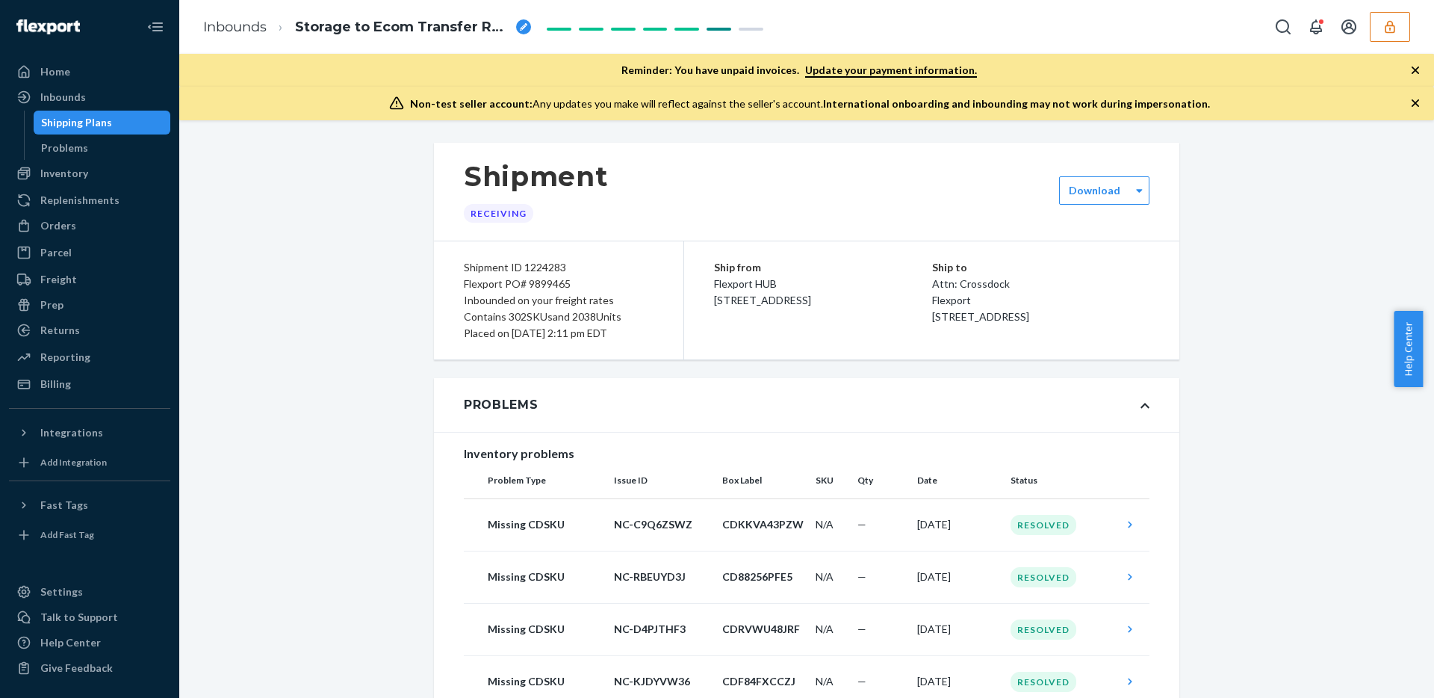
click at [1394, 12] on button "button" at bounding box center [1390, 27] width 40 height 30
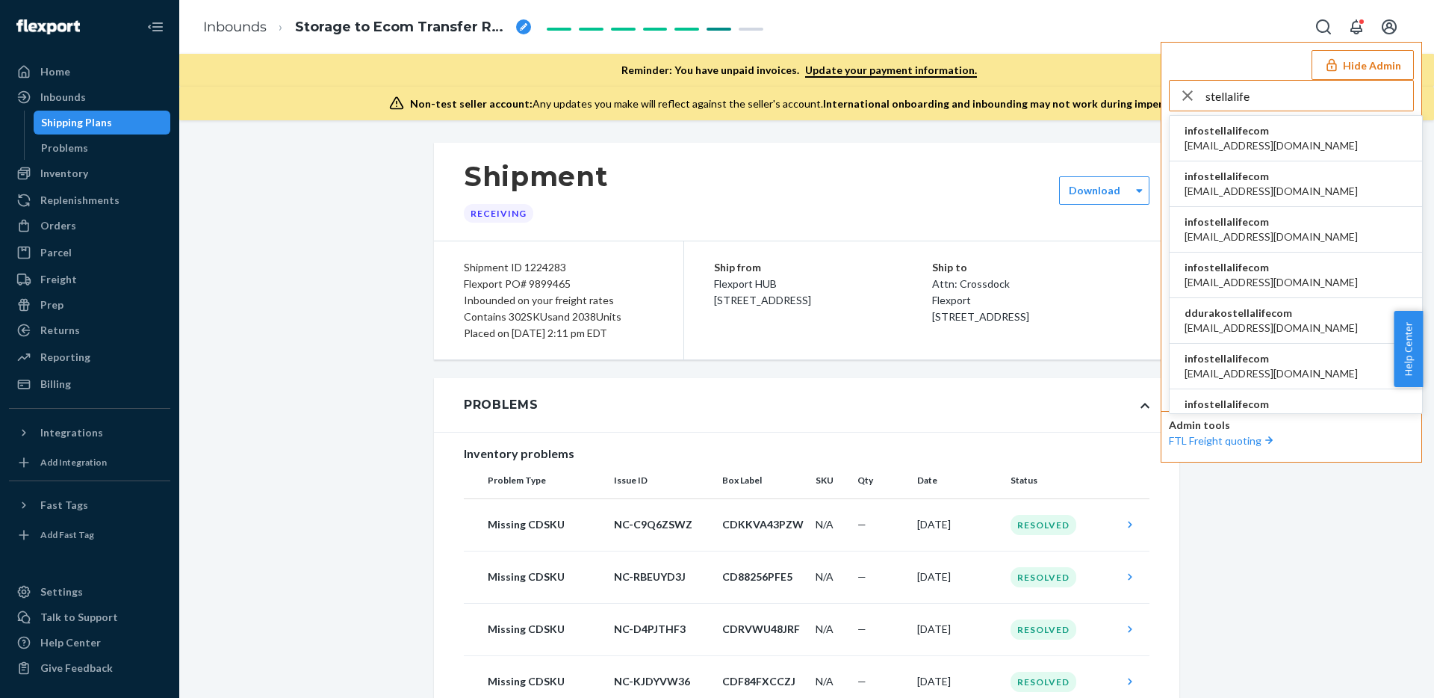
type input "stellalife"
click at [1308, 129] on span "infostellalifecom" at bounding box center [1271, 130] width 173 height 15
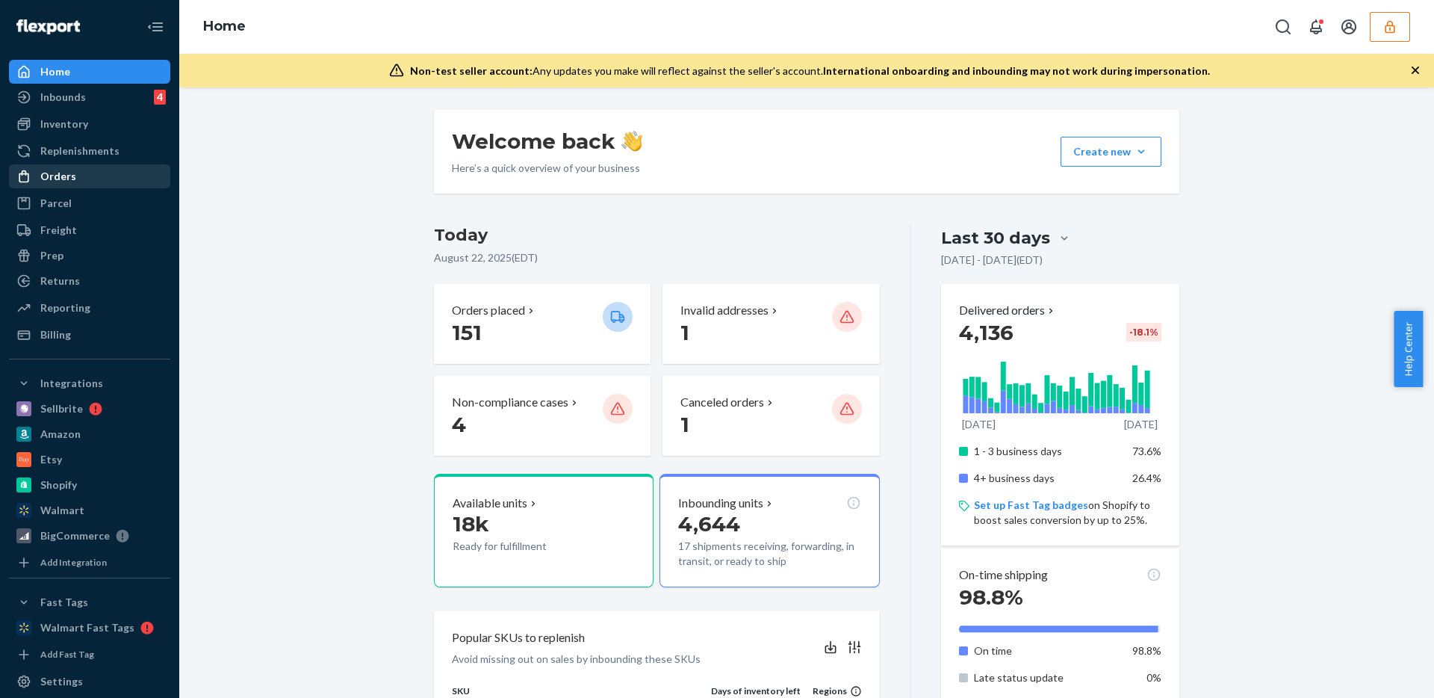
click at [101, 168] on div "Orders" at bounding box center [89, 176] width 158 height 21
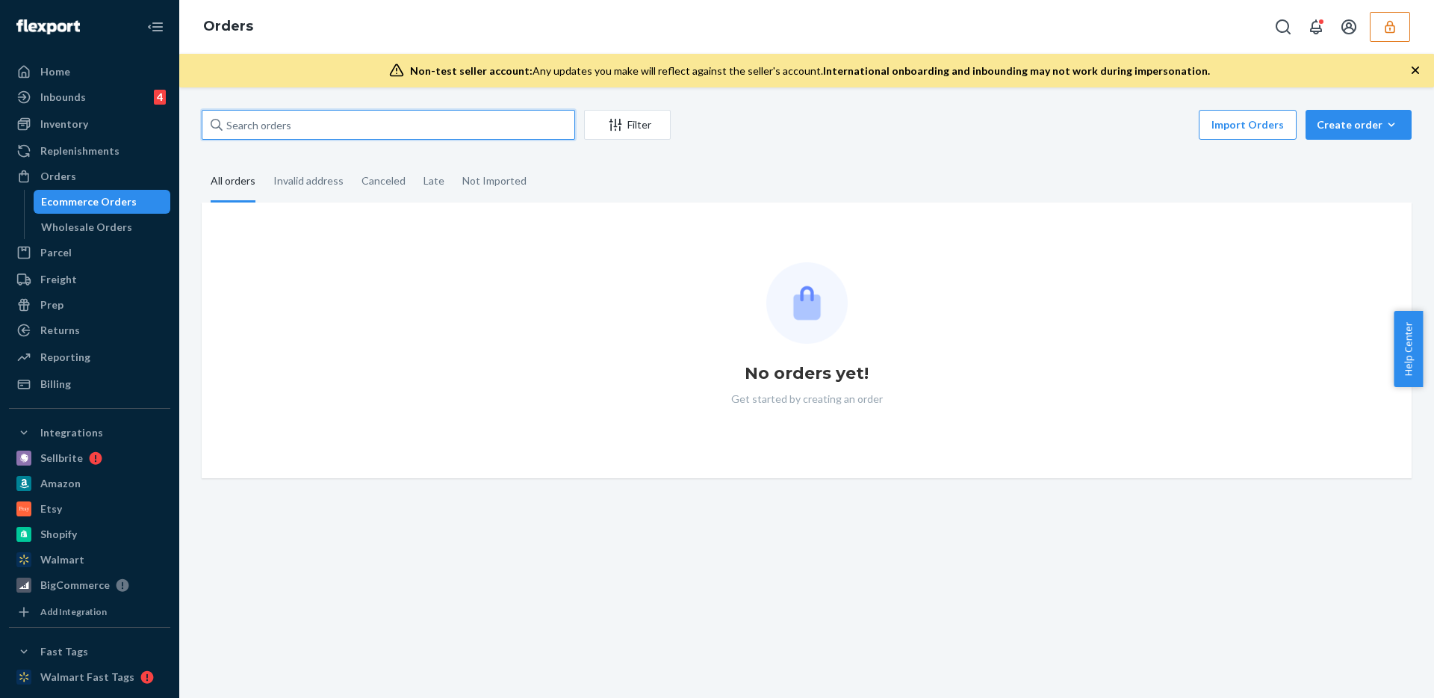
click at [337, 117] on input "text" at bounding box center [389, 125] width 374 height 30
paste input "133399213"
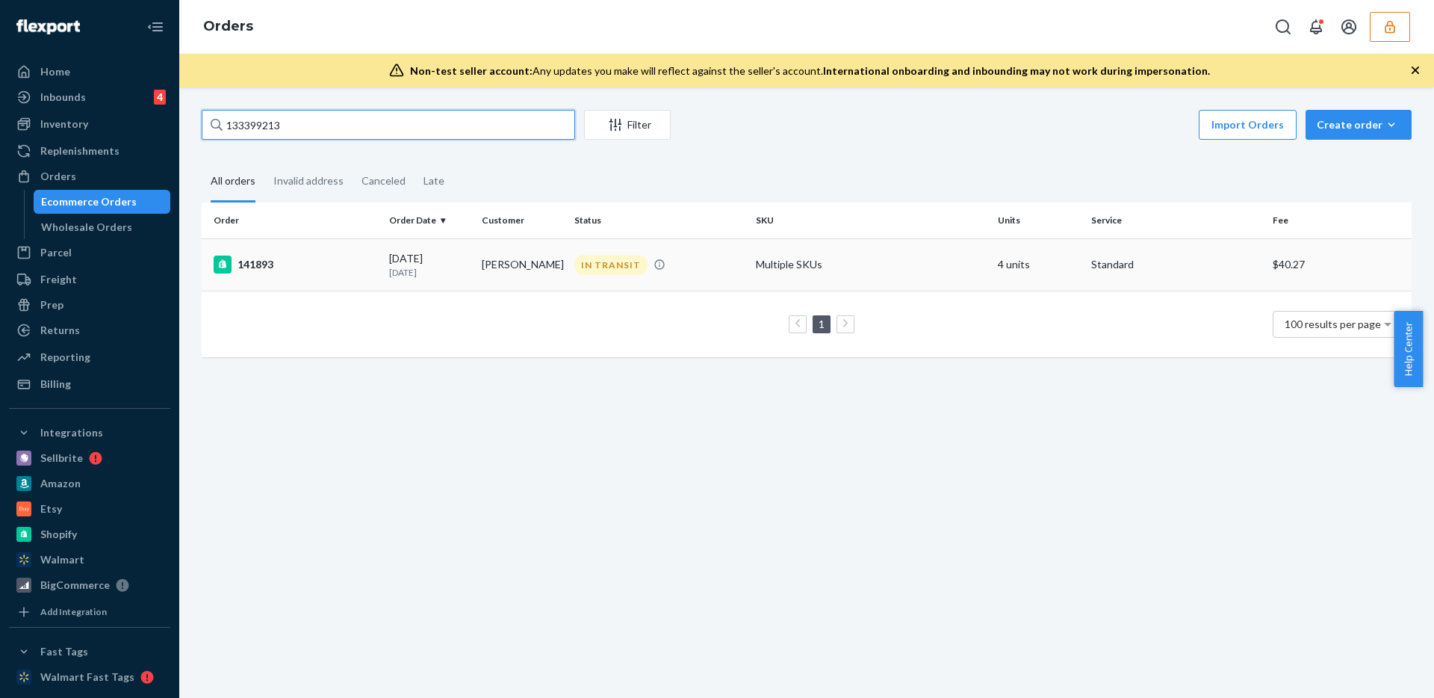
type input "133399213"
click at [712, 275] on td "IN TRANSIT" at bounding box center [660, 264] width 182 height 52
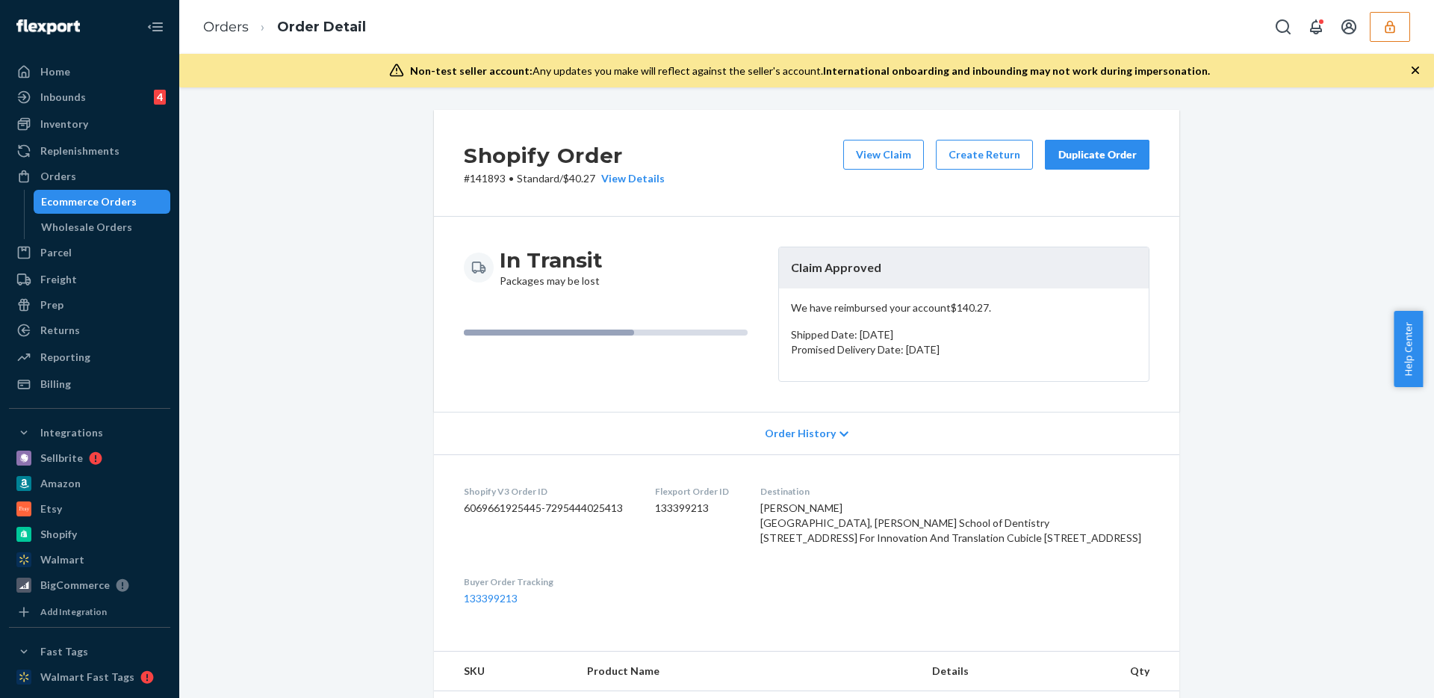
click at [1387, 28] on icon "button" at bounding box center [1390, 26] width 15 height 15
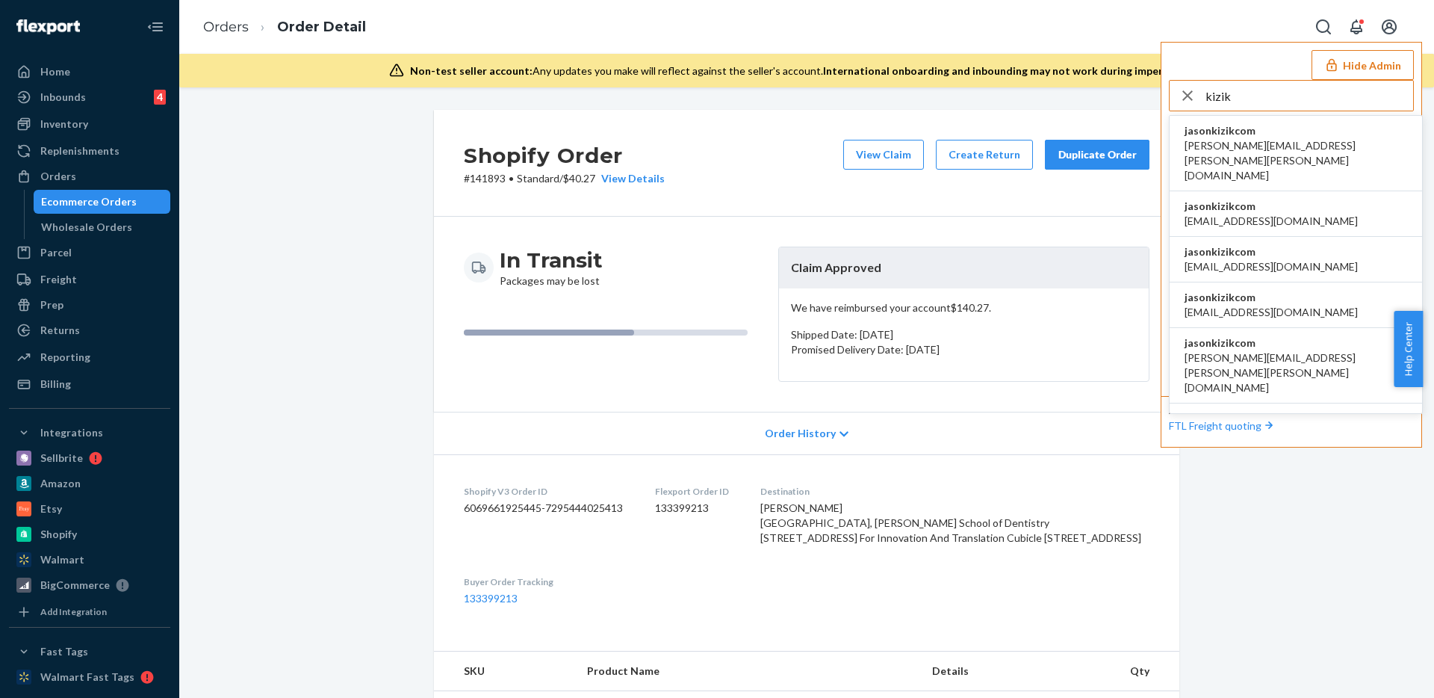
type input "kizik"
click at [1287, 128] on span "jasonkizikcom" at bounding box center [1296, 130] width 223 height 15
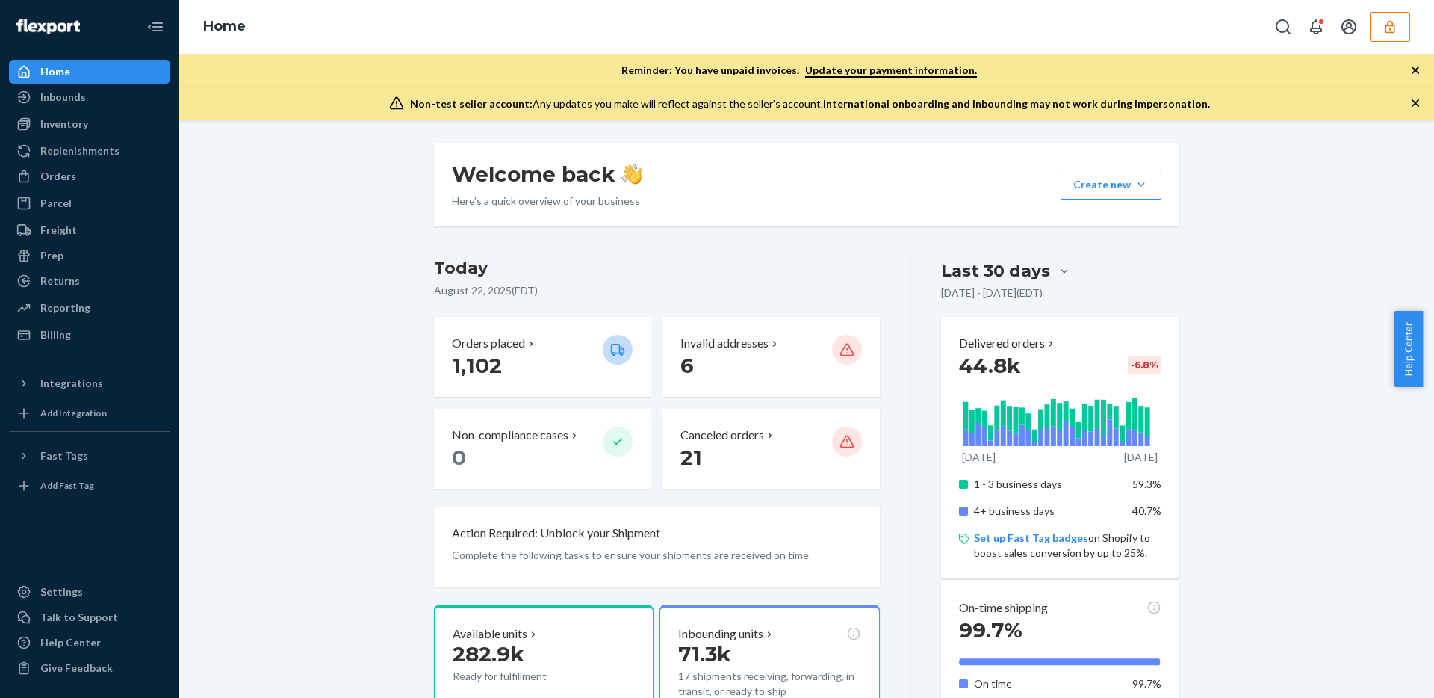
drag, startPoint x: 344, startPoint y: 318, endPoint x: 236, endPoint y: 250, distance: 127.5
click at [101, 97] on div "Inbounds" at bounding box center [89, 97] width 158 height 21
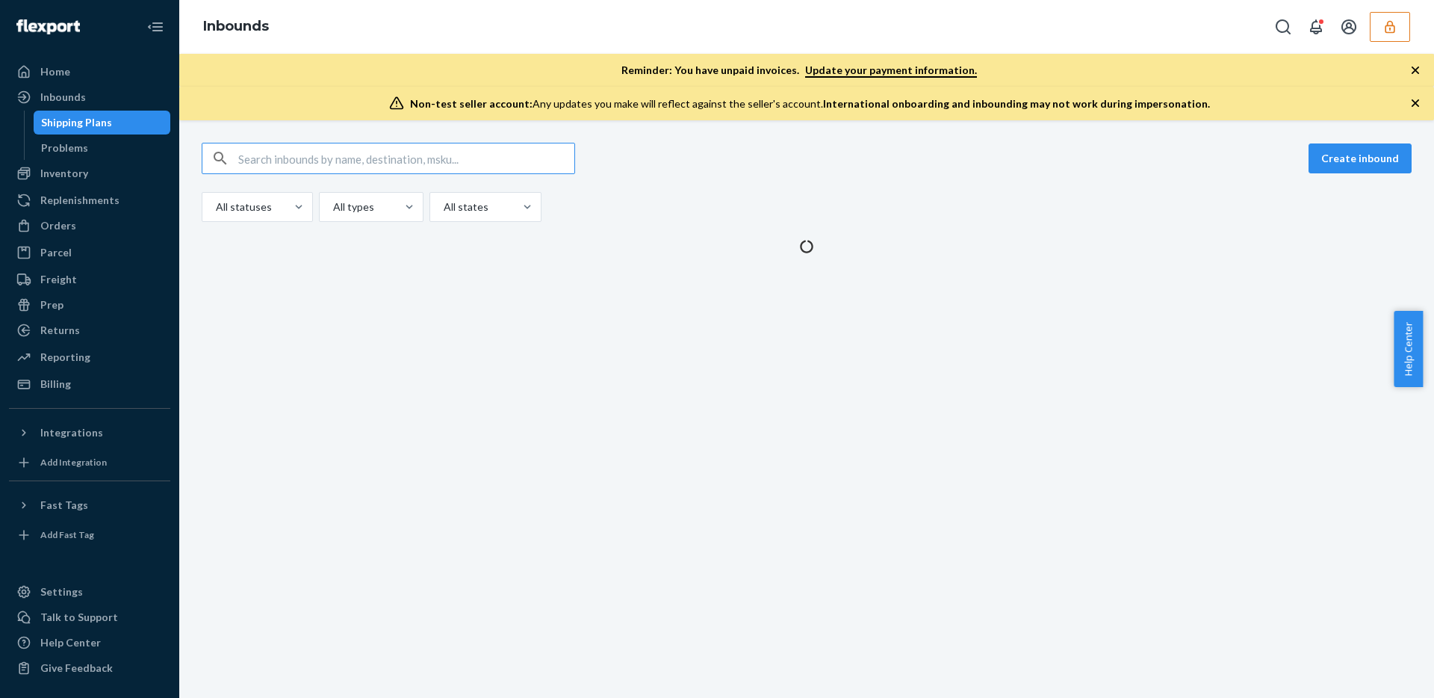
type input "9899465"
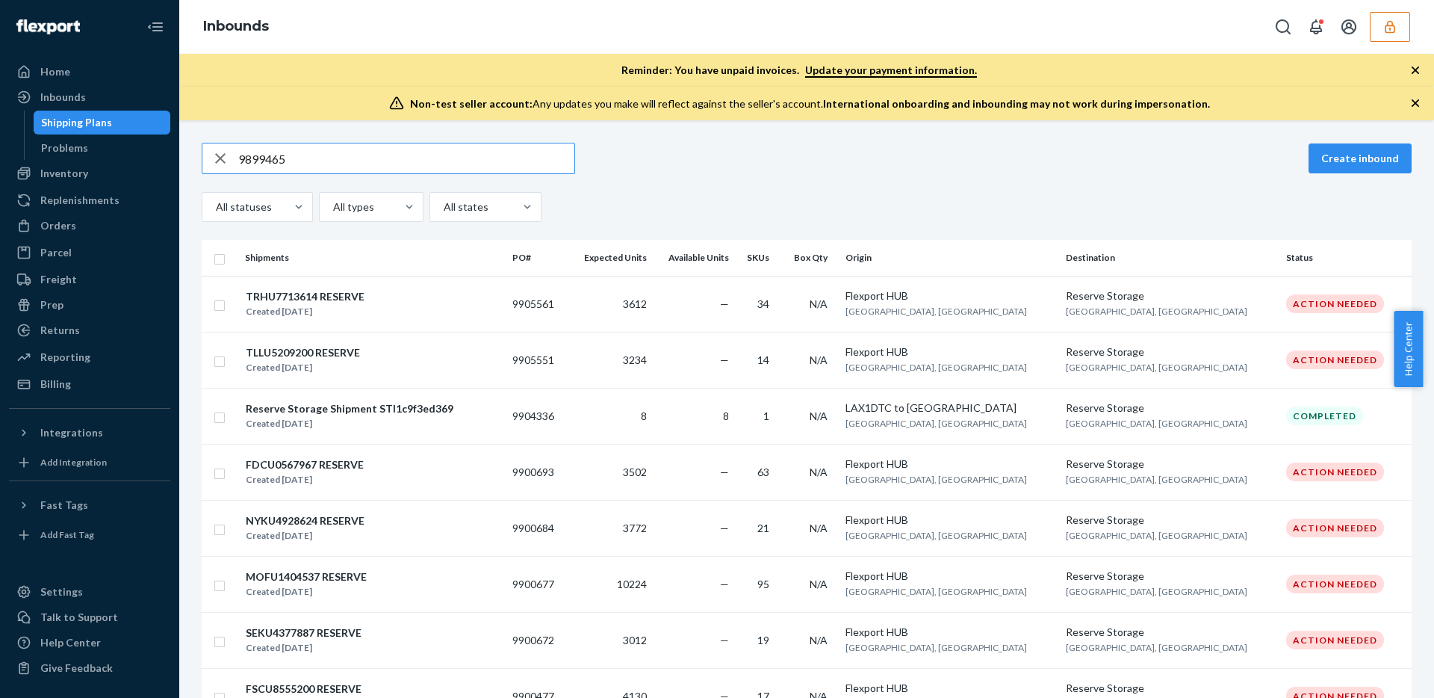
type input "9899465"
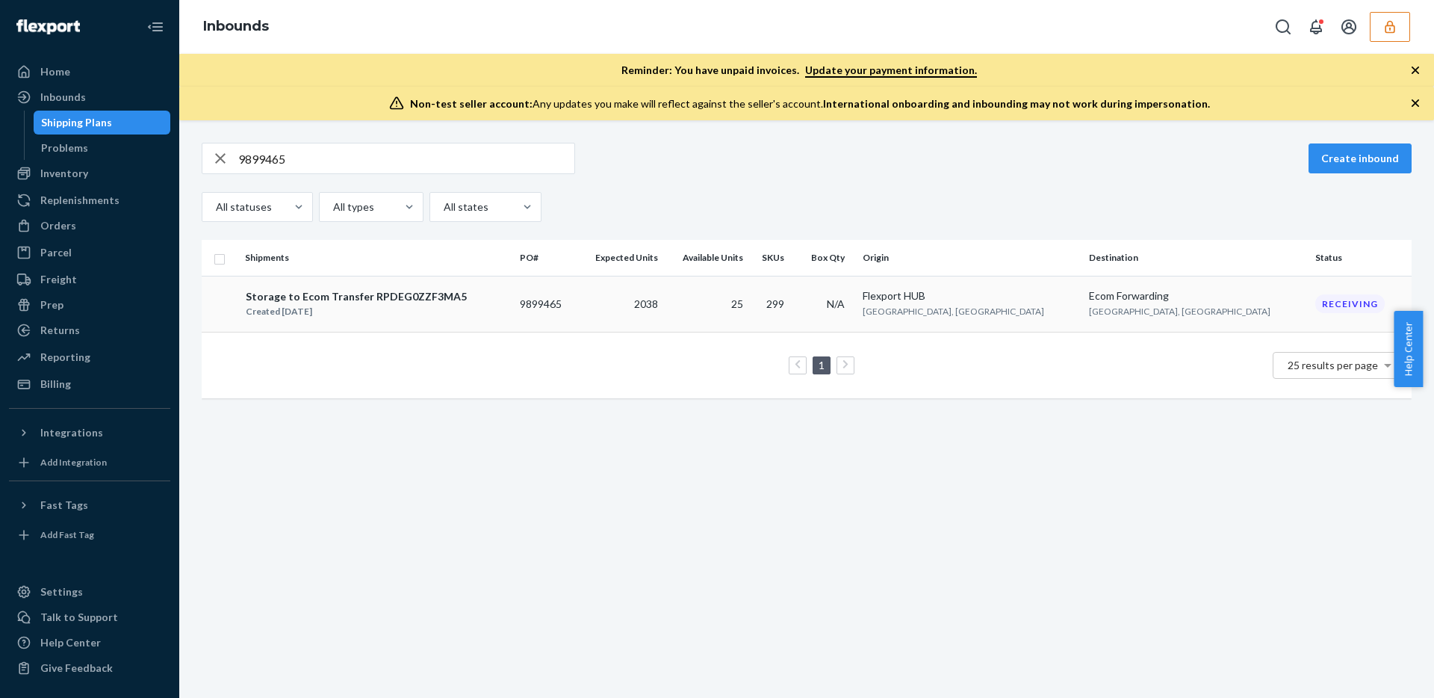
click at [664, 310] on td "2038" at bounding box center [620, 304] width 87 height 56
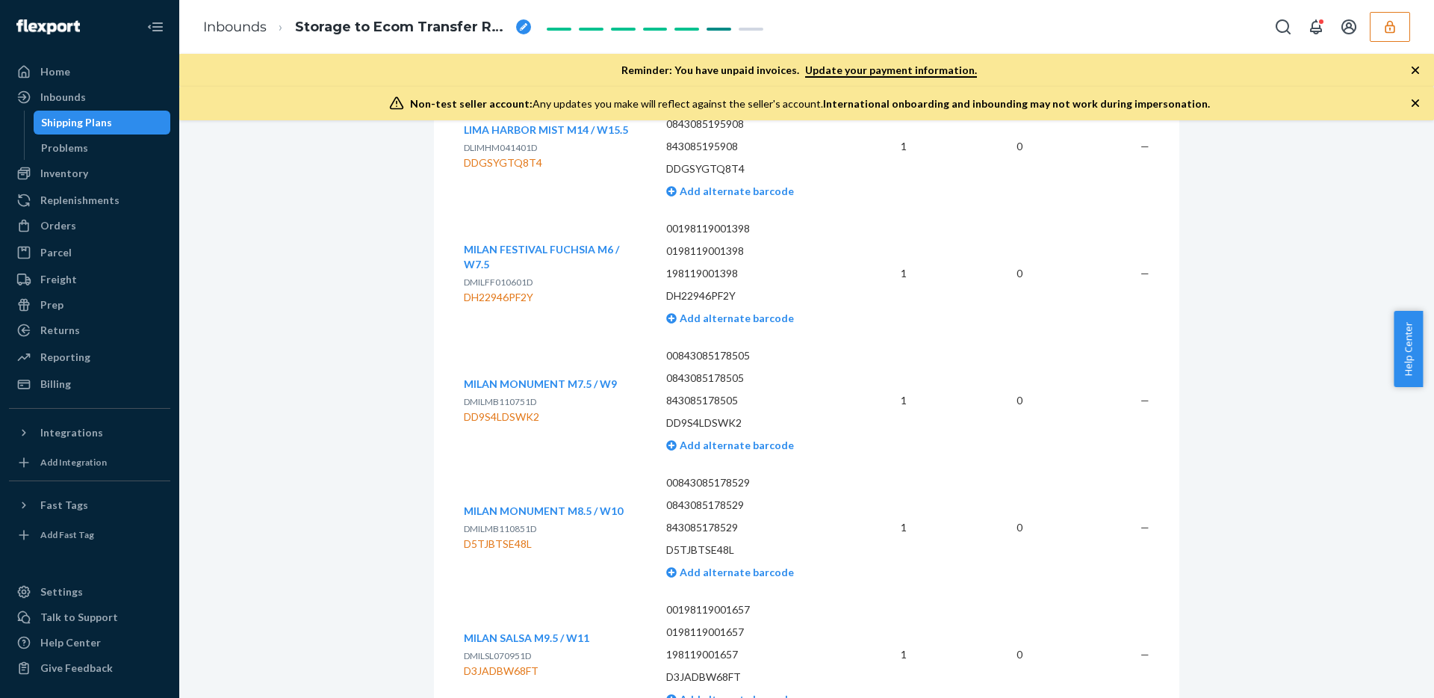
scroll to position [39109, 0]
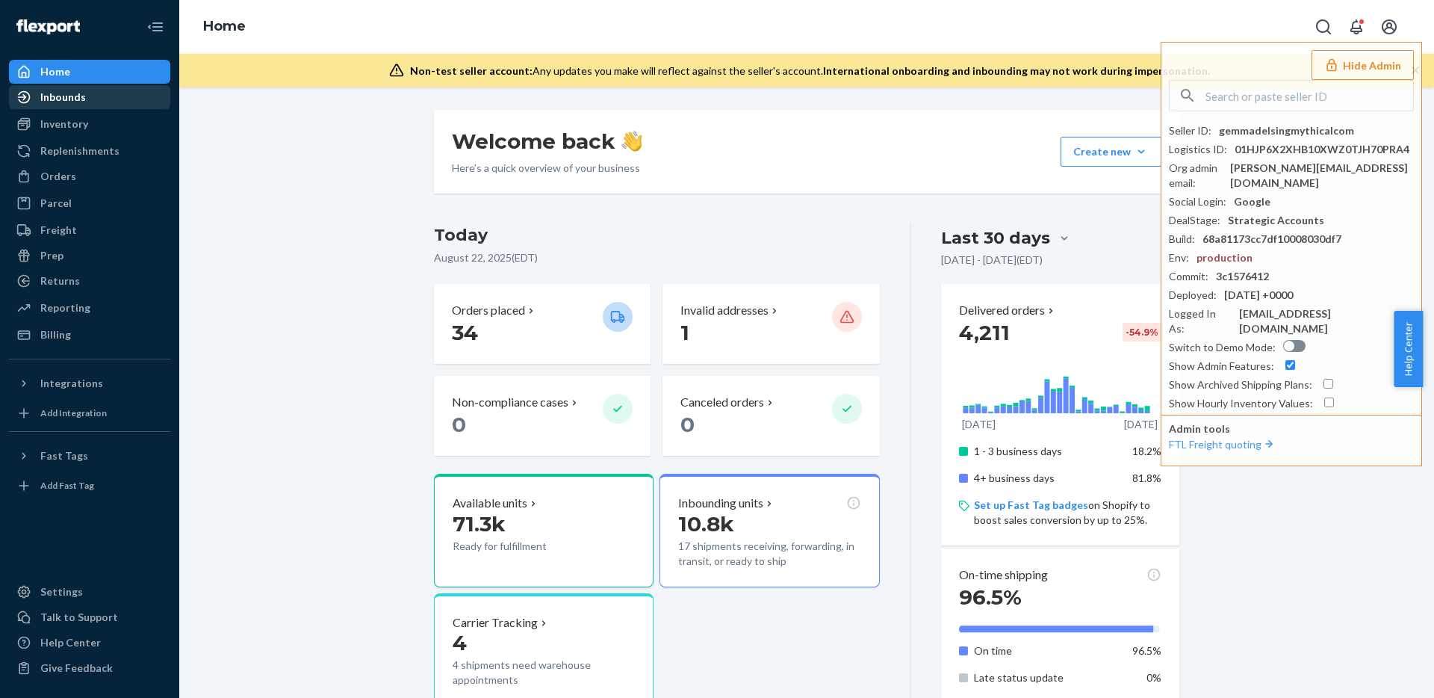
drag, startPoint x: 81, startPoint y: 94, endPoint x: 166, endPoint y: 105, distance: 85.2
click at [82, 94] on div "Inbounds" at bounding box center [63, 97] width 46 height 15
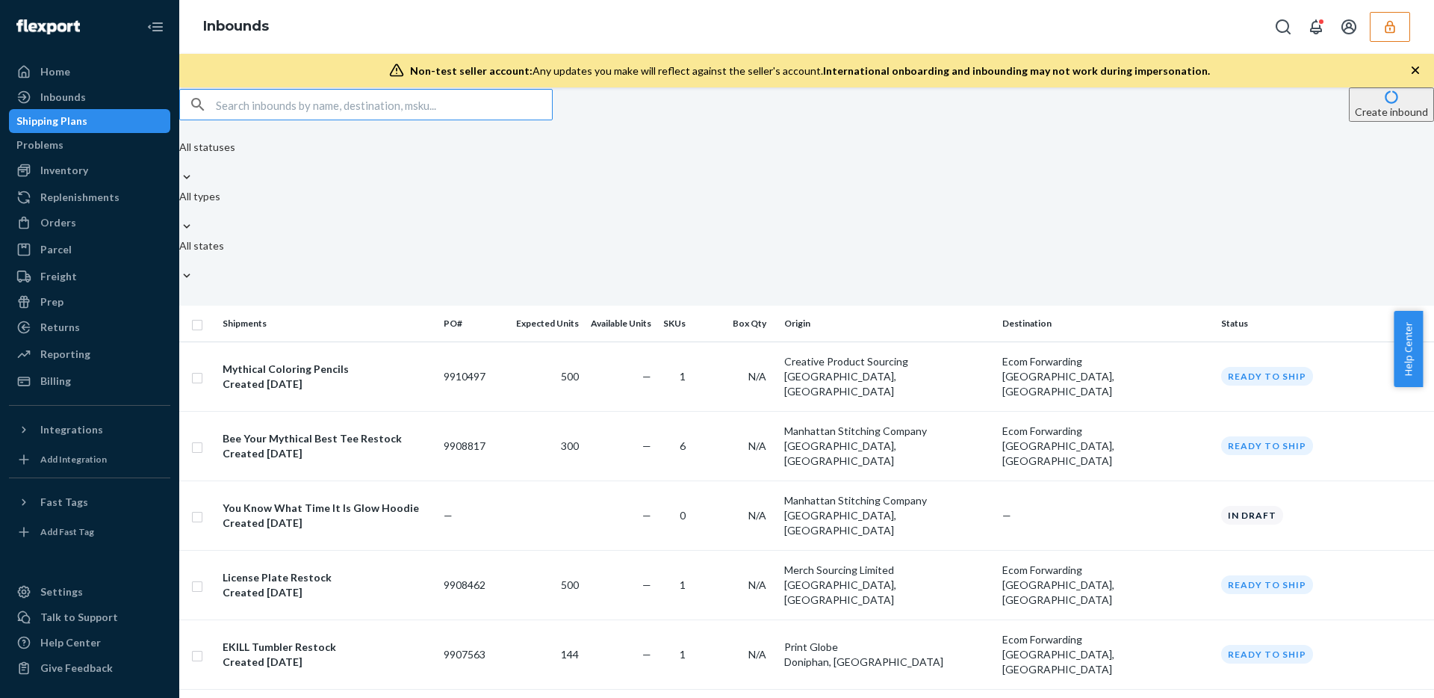
click at [367, 120] on input "text" at bounding box center [384, 105] width 336 height 30
type input "CDPCP59Y5DH"
click at [293, 120] on input "text" at bounding box center [384, 105] width 336 height 30
paste input "9899465"
type input "9899465"
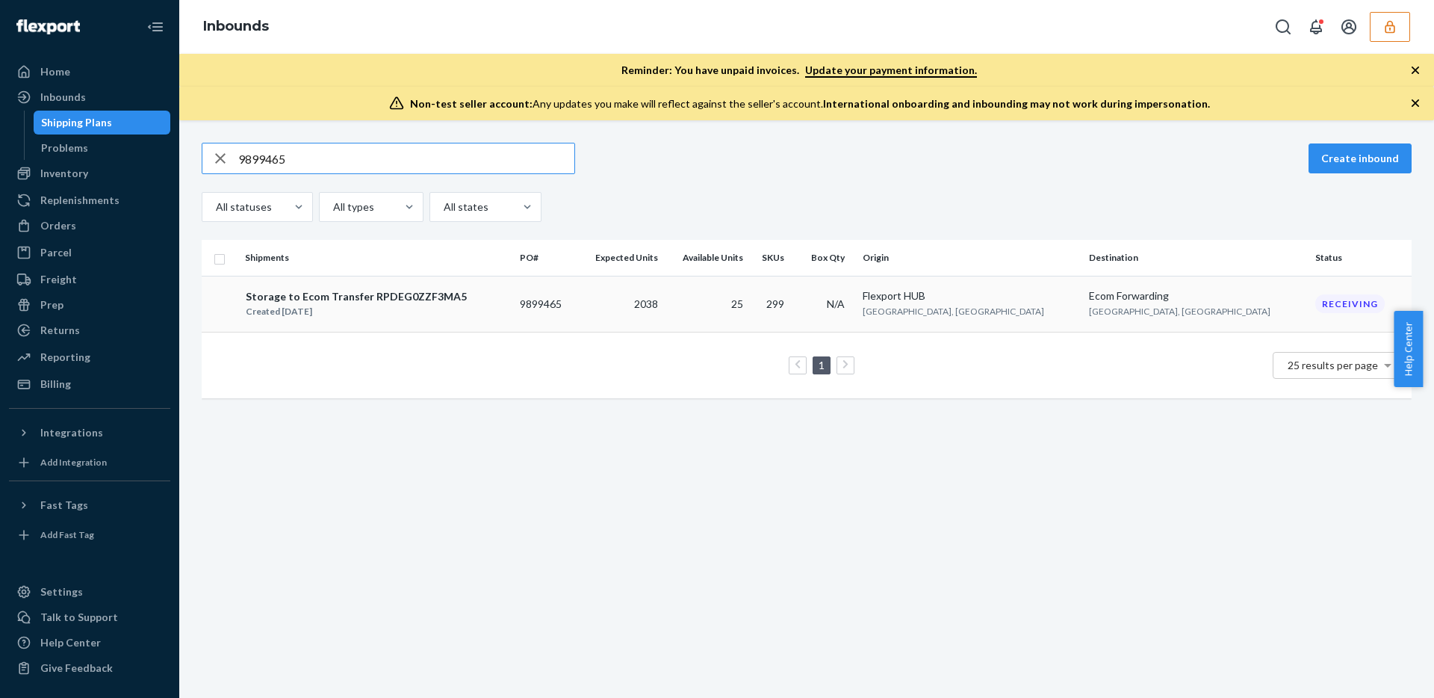
type input "9899465"
click at [749, 319] on td "25" at bounding box center [706, 304] width 85 height 56
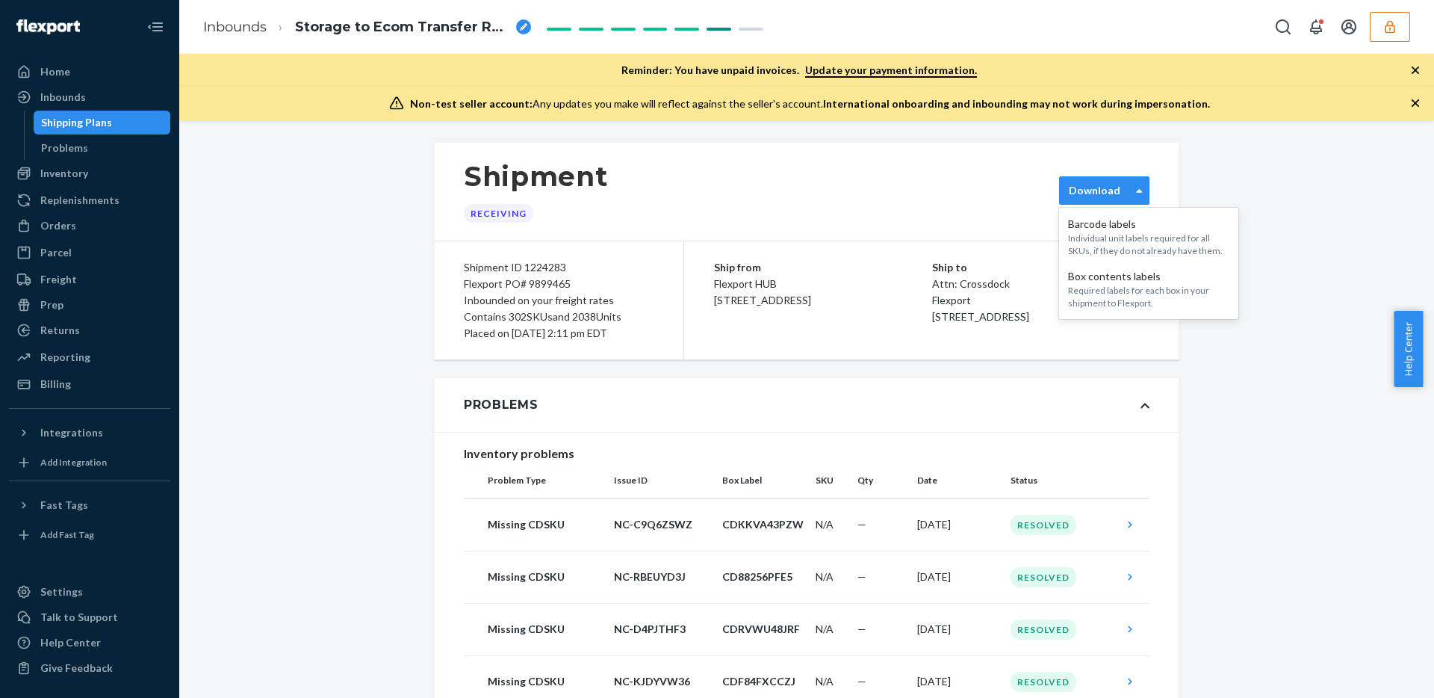
click at [1095, 193] on label "Download" at bounding box center [1095, 190] width 52 height 15
click at [1109, 281] on div "Box contents labels" at bounding box center [1148, 276] width 161 height 15
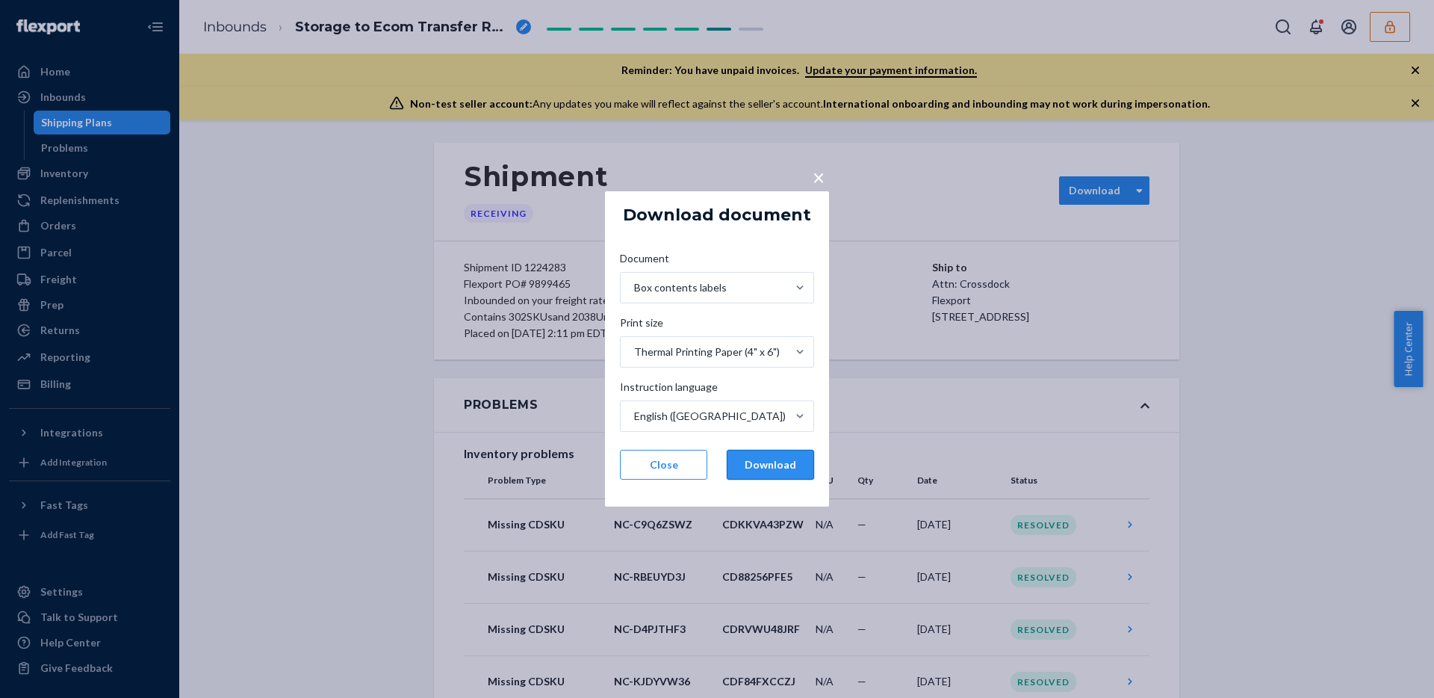
click at [795, 474] on button "Download" at bounding box center [770, 465] width 87 height 30
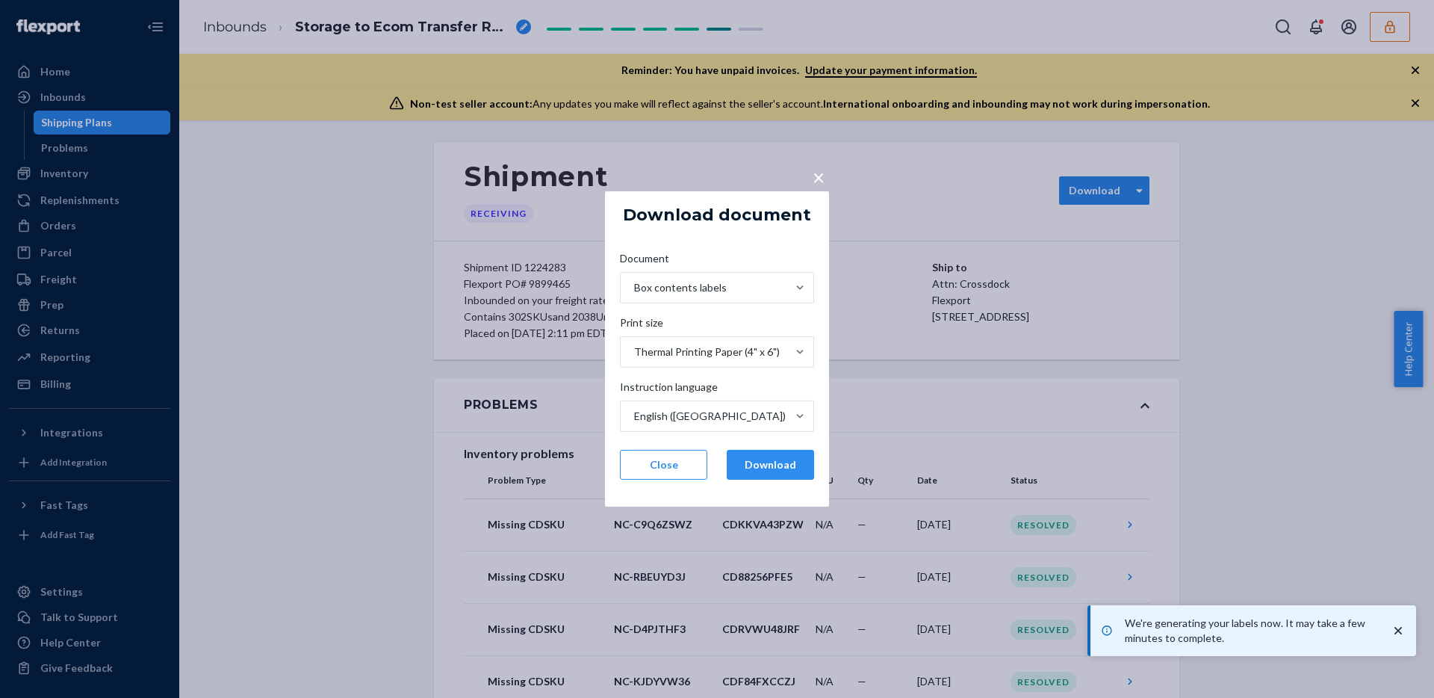
click at [824, 170] on span "×" at bounding box center [819, 176] width 12 height 25
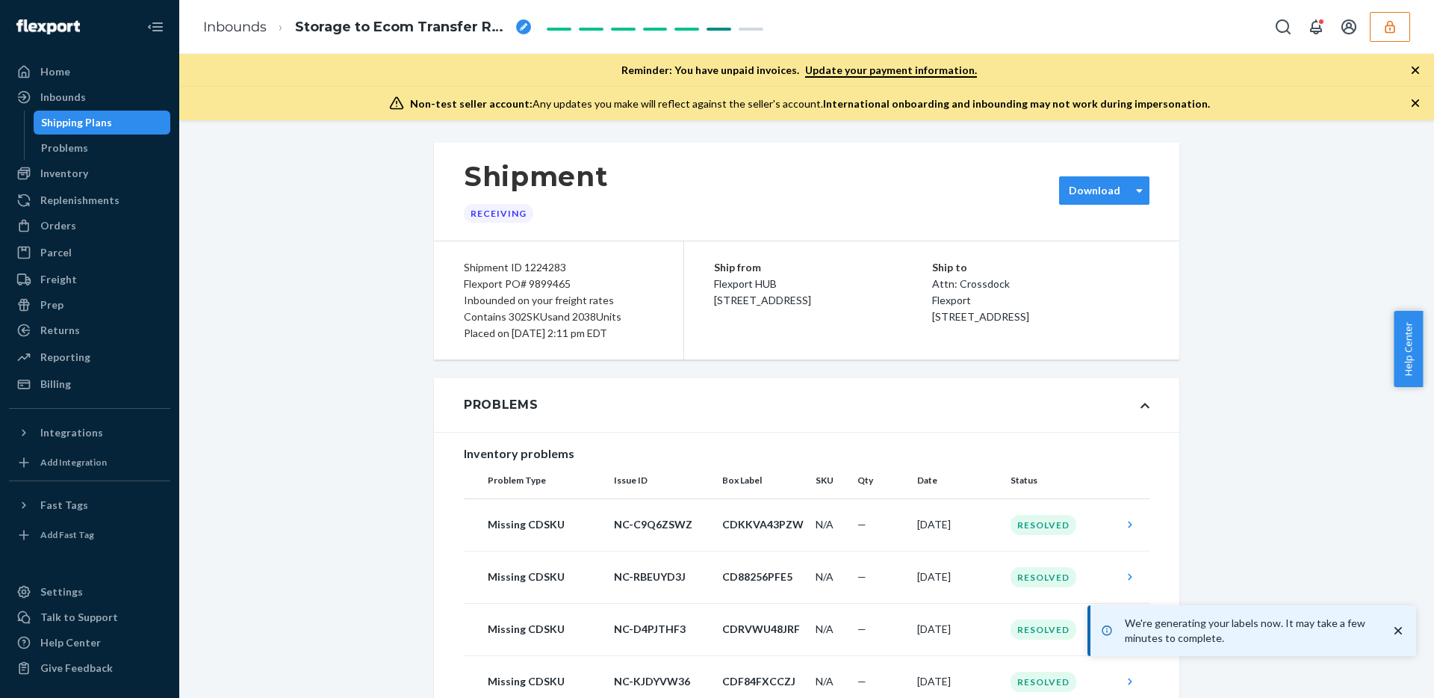
click at [550, 282] on div "Flexport PO# 9899465" at bounding box center [559, 284] width 190 height 16
copy div "9899465"
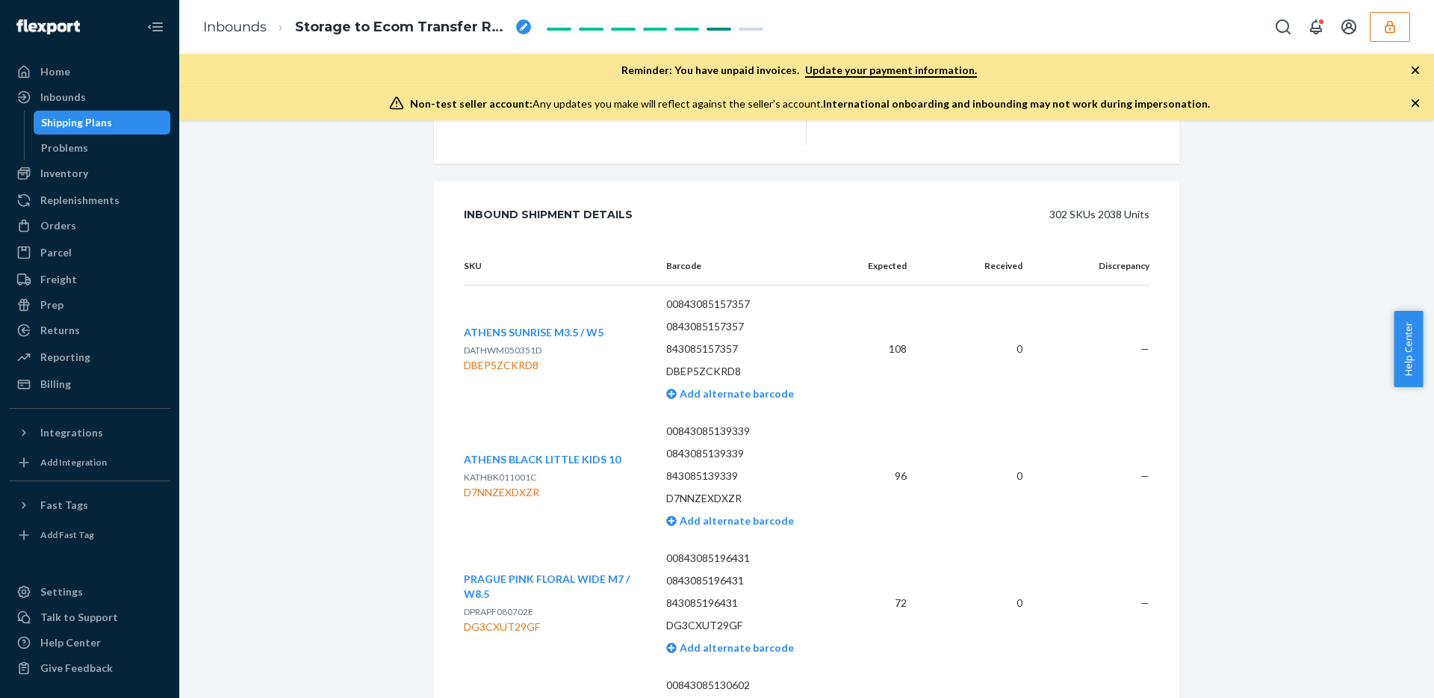
scroll to position [1112, 0]
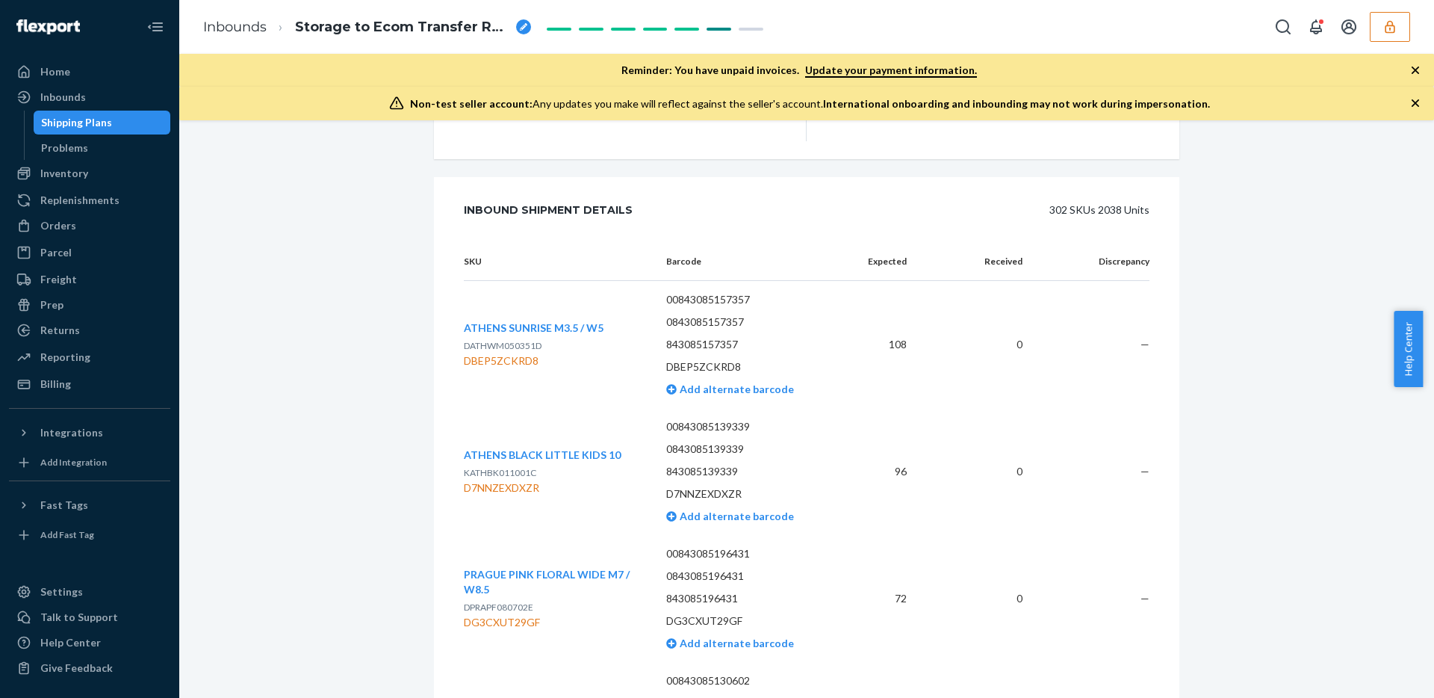
click at [487, 353] on div "DBEP5ZCKRD8" at bounding box center [534, 360] width 140 height 15
copy div "DBEP5ZCKRD8"
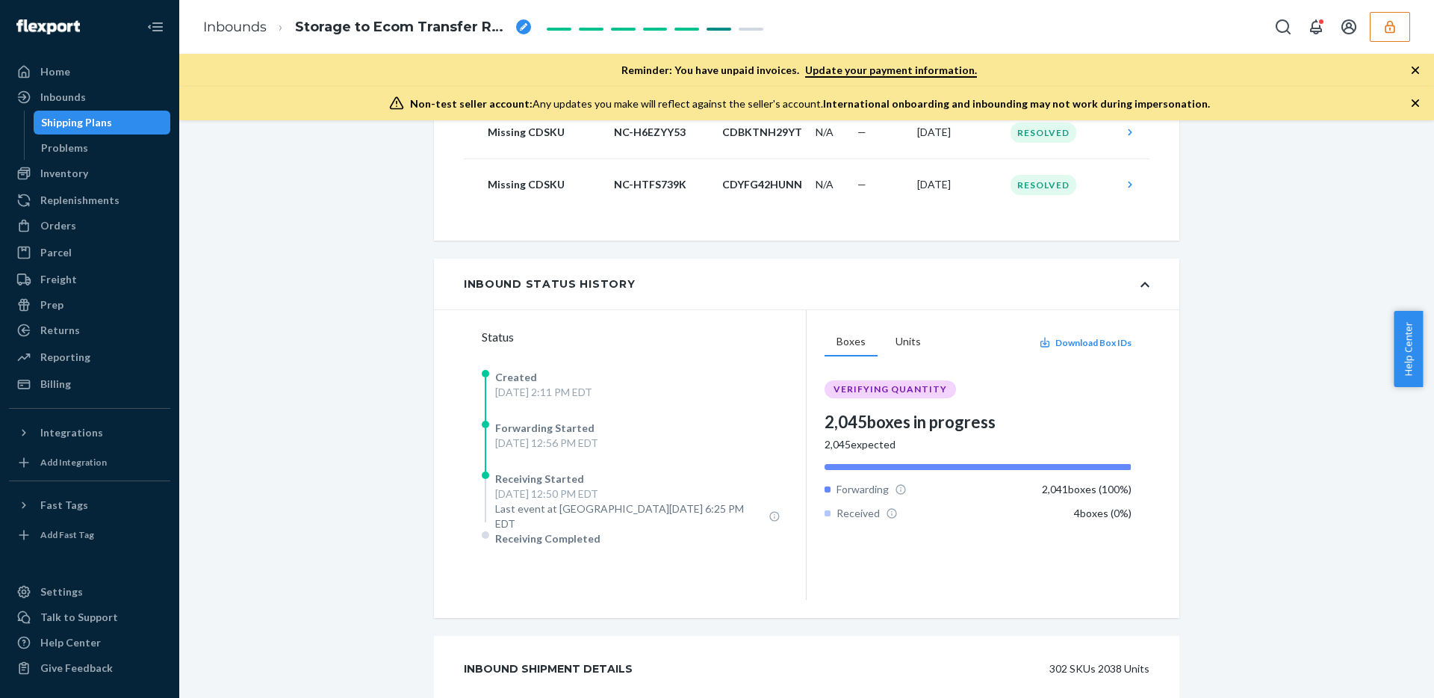
scroll to position [657, 0]
